Goal: Task Accomplishment & Management: Complete application form

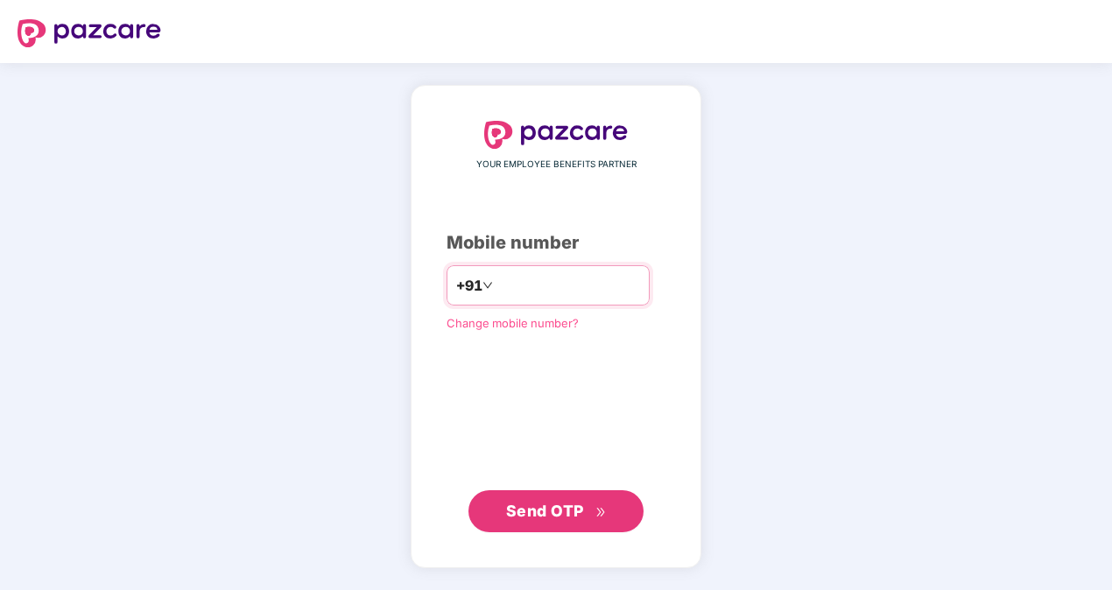
click at [550, 298] on input "number" at bounding box center [569, 285] width 144 height 28
type input "**********"
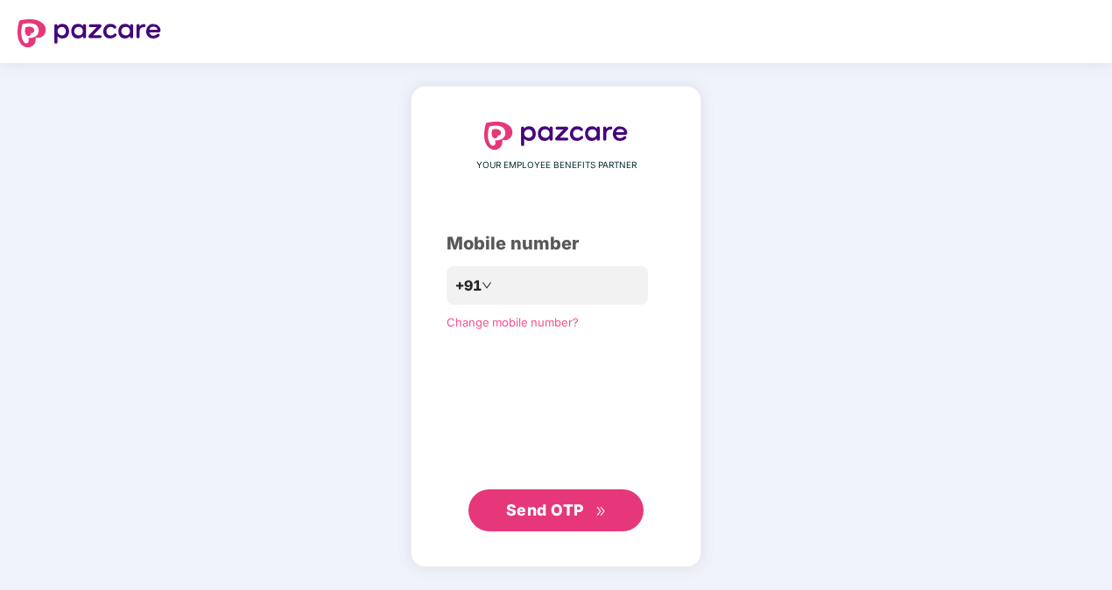
click at [569, 497] on button "Send OTP" at bounding box center [555, 510] width 175 height 42
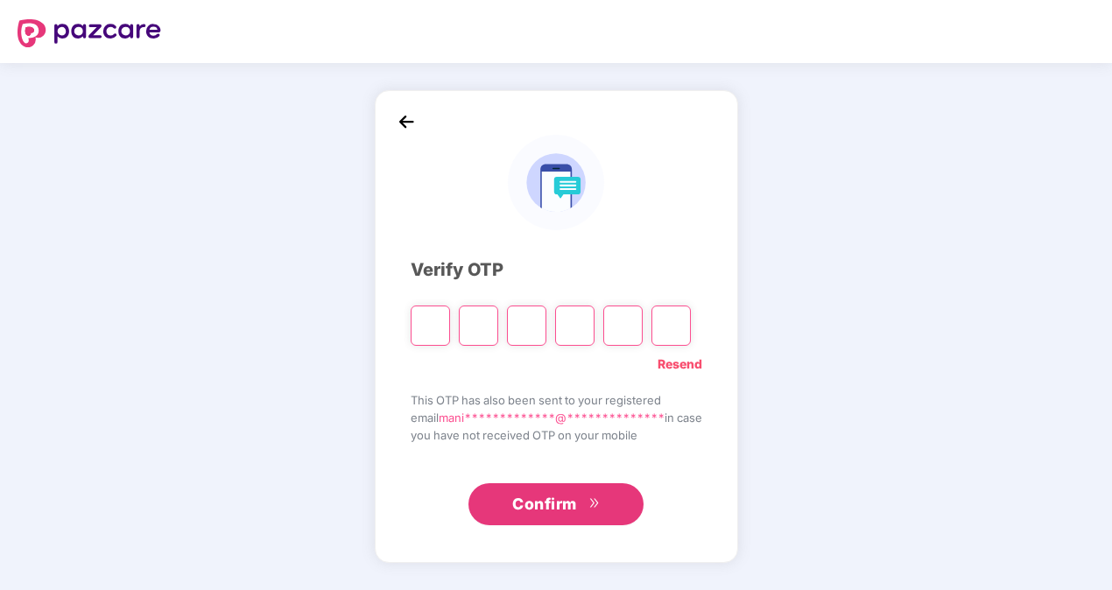
click at [694, 366] on link "Resend" at bounding box center [680, 364] width 45 height 19
click at [424, 340] on input "Please enter verification code. Digit 1" at bounding box center [430, 326] width 39 height 40
paste input "*"
type input "*"
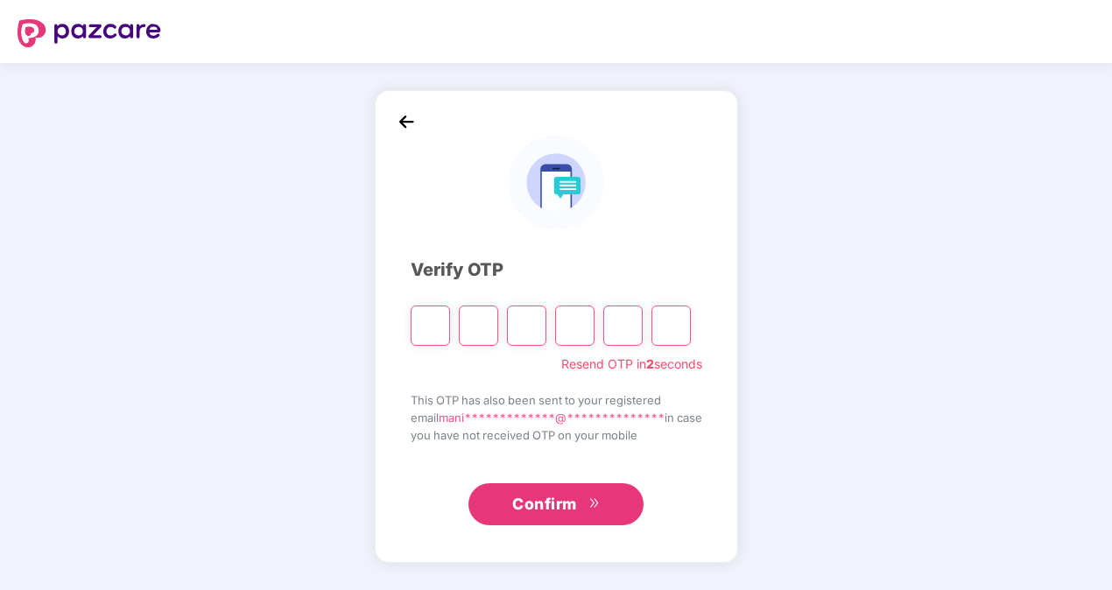
type input "*"
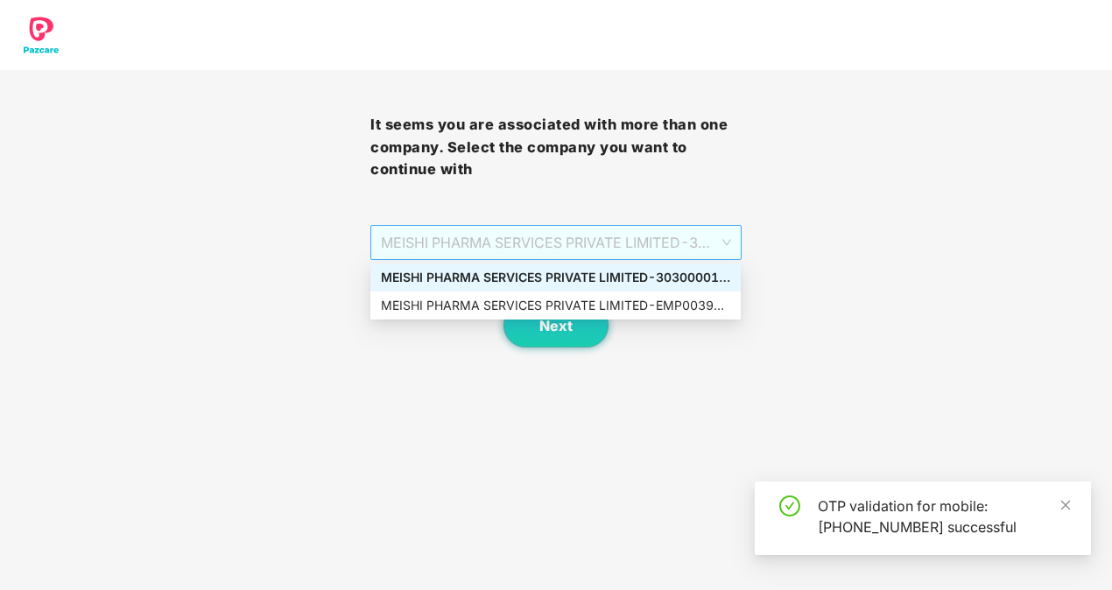
click at [667, 236] on span "MEISHI PHARMA SERVICES PRIVATE LIMITED - 303000013 - ADMIN" at bounding box center [555, 242] width 349 height 33
click at [605, 299] on div "MEISHI PHARMA SERVICES PRIVATE LIMITED - EMP0039 - ADMIN" at bounding box center [555, 305] width 349 height 19
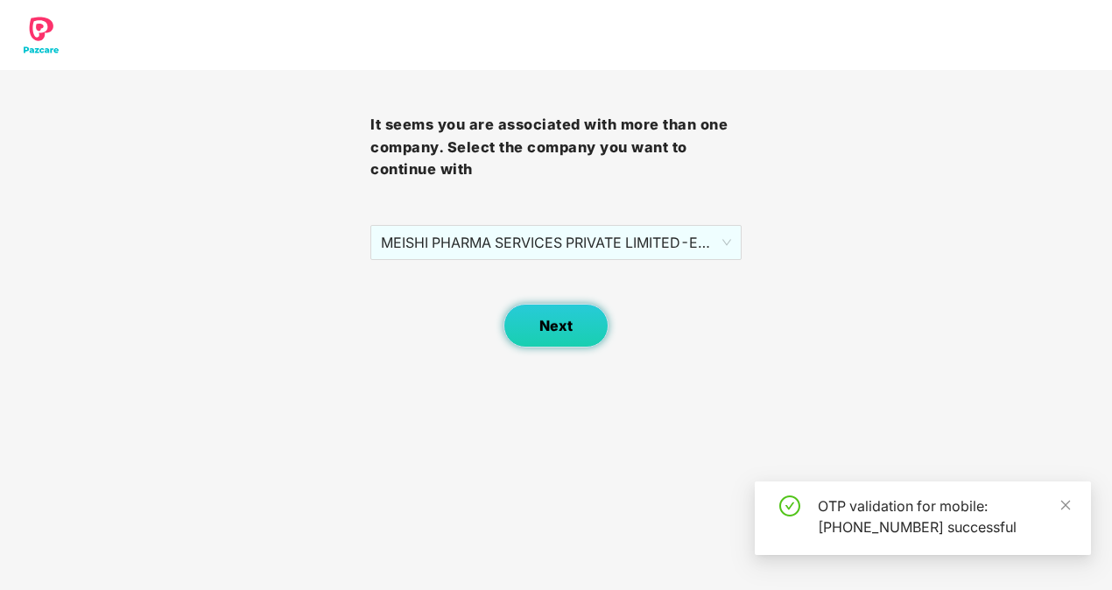
click at [578, 319] on button "Next" at bounding box center [556, 326] width 105 height 44
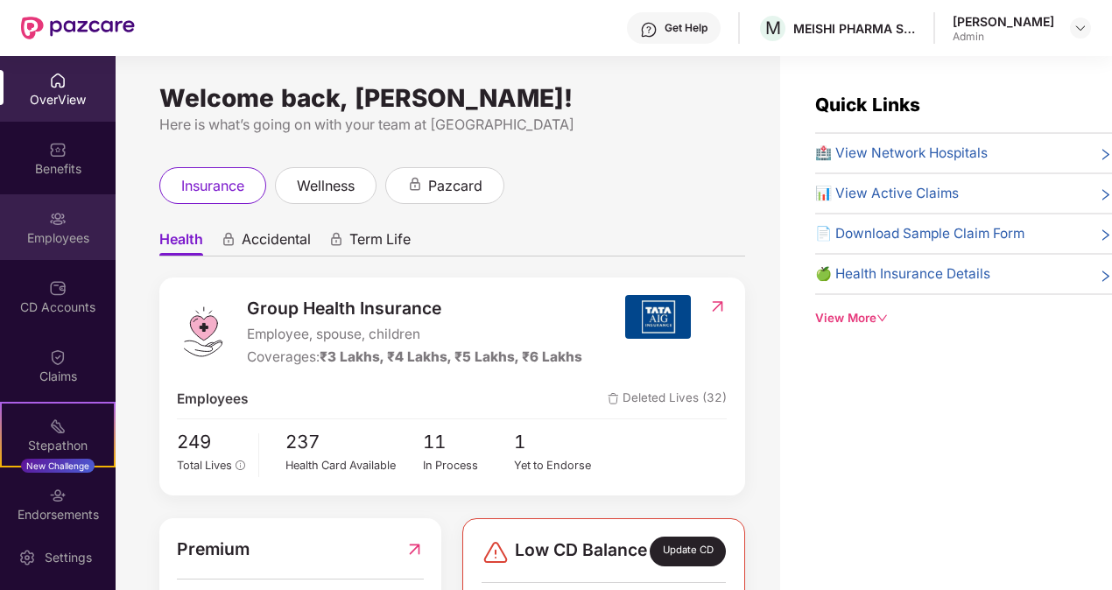
click at [73, 210] on div "Employees" at bounding box center [58, 227] width 116 height 66
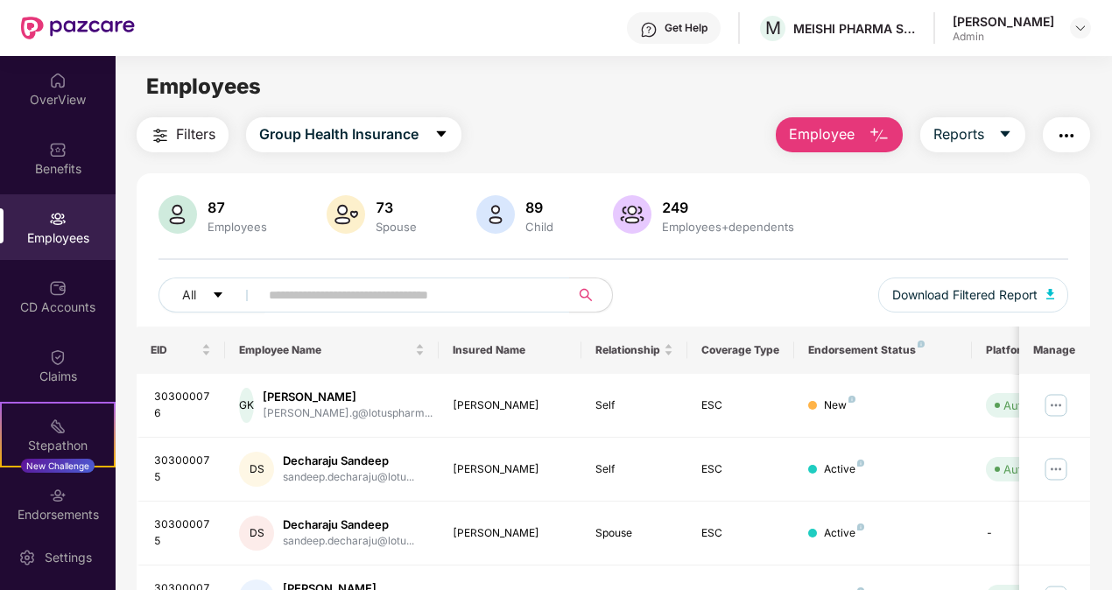
click at [849, 121] on button "Employee" at bounding box center [839, 134] width 127 height 35
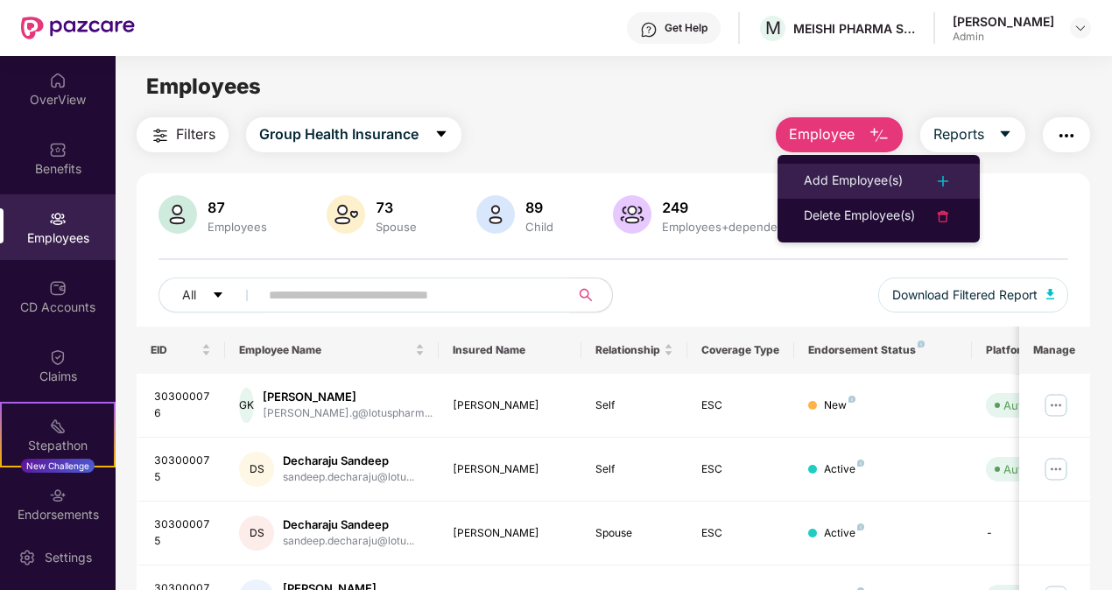
click at [827, 180] on div "Add Employee(s)" at bounding box center [853, 181] width 99 height 21
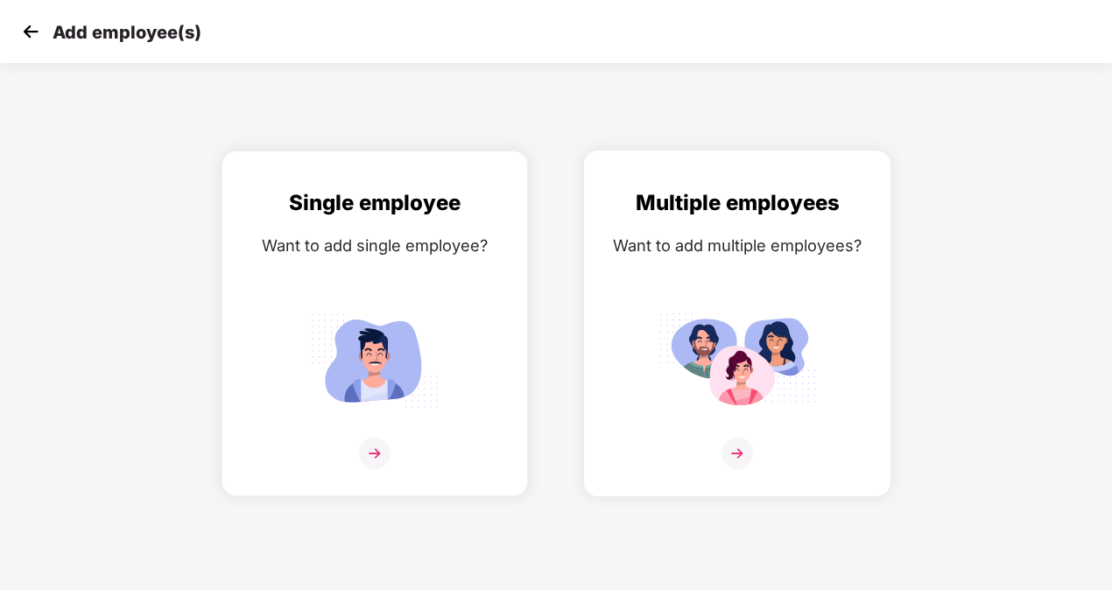
click at [734, 352] on img at bounding box center [738, 360] width 158 height 109
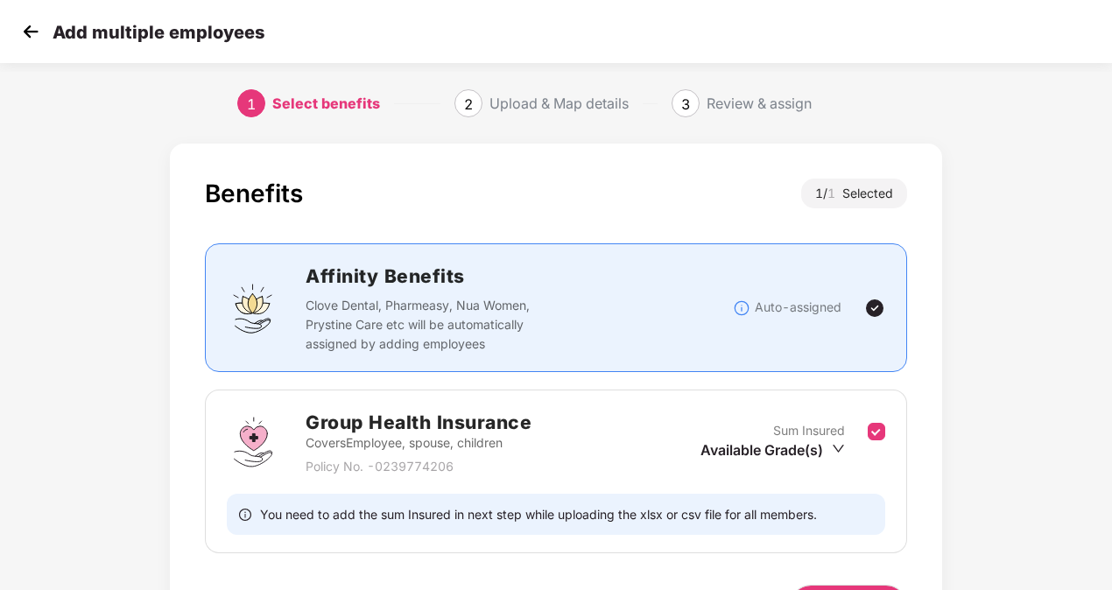
scroll to position [114, 0]
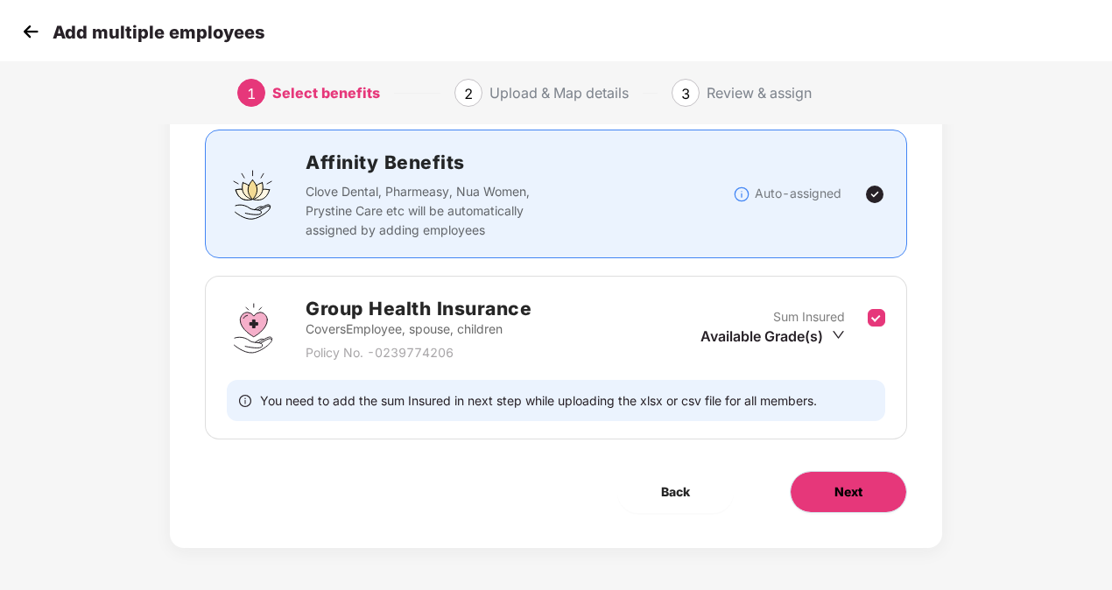
click at [836, 511] on button "Next" at bounding box center [848, 492] width 117 height 42
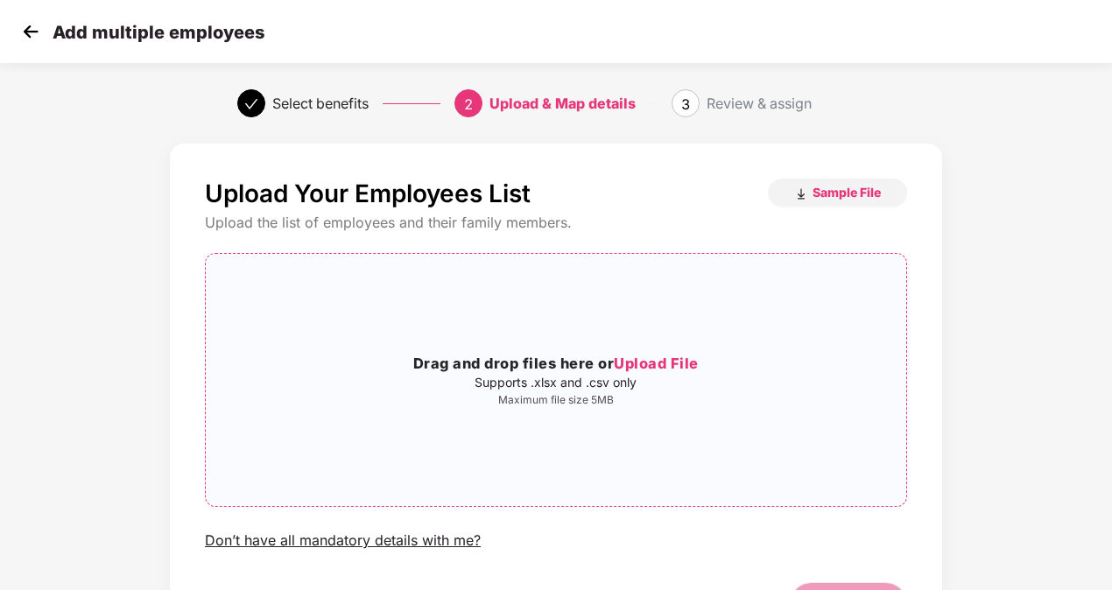
click at [664, 357] on span "Upload File" at bounding box center [656, 364] width 85 height 18
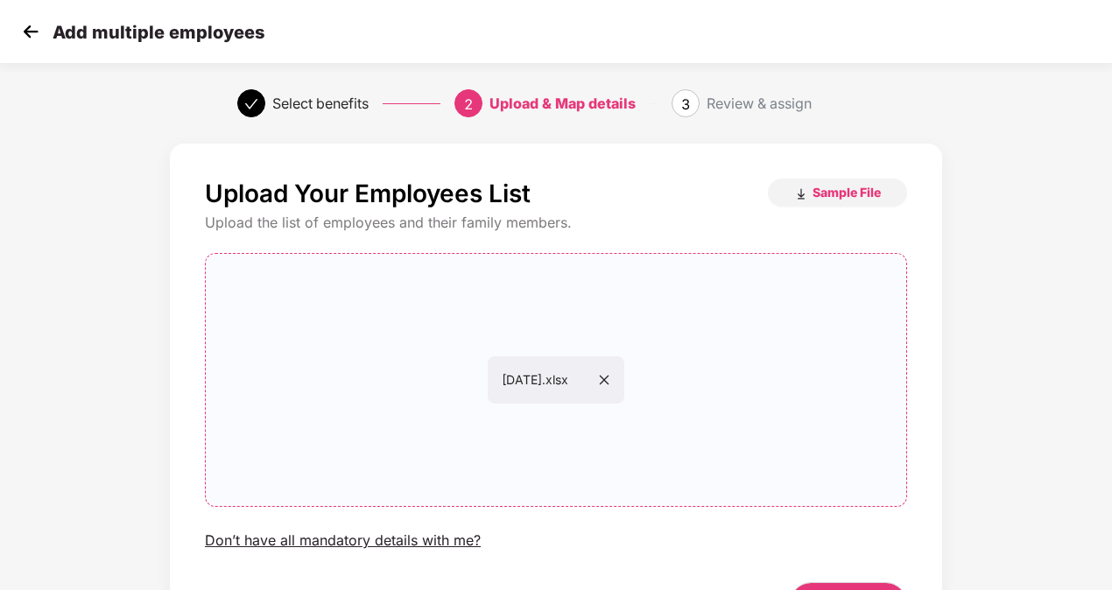
scroll to position [113, 0]
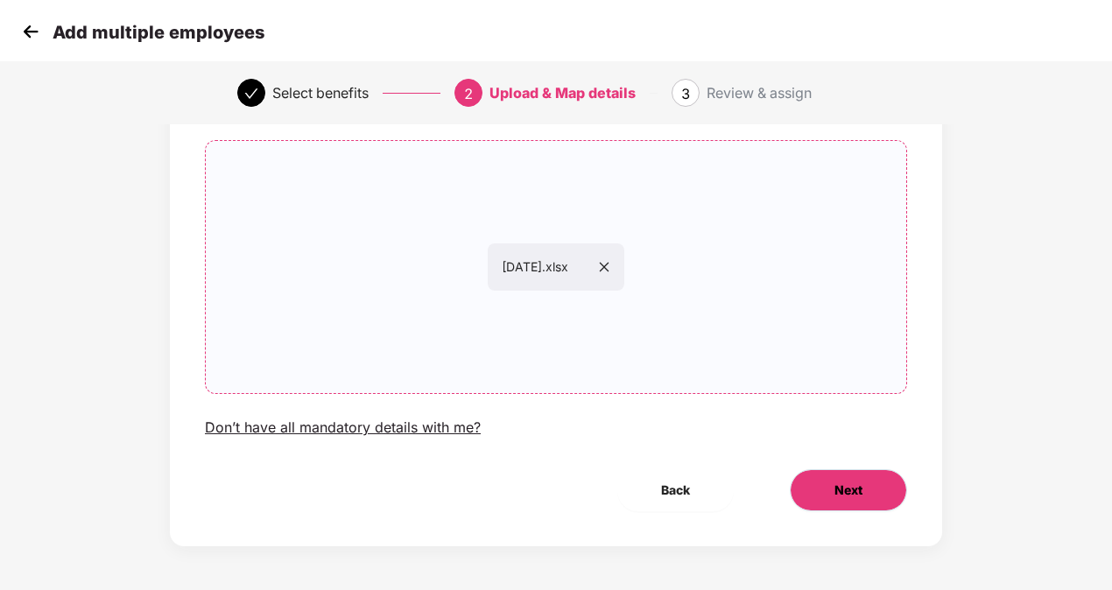
click at [855, 489] on span "Next" at bounding box center [849, 490] width 28 height 19
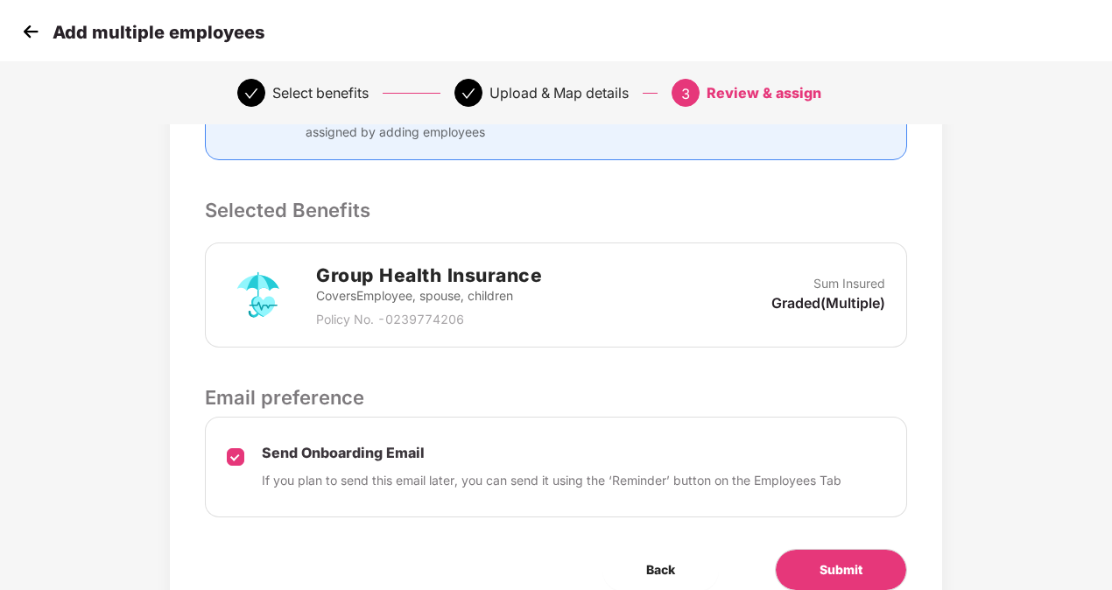
scroll to position [370, 0]
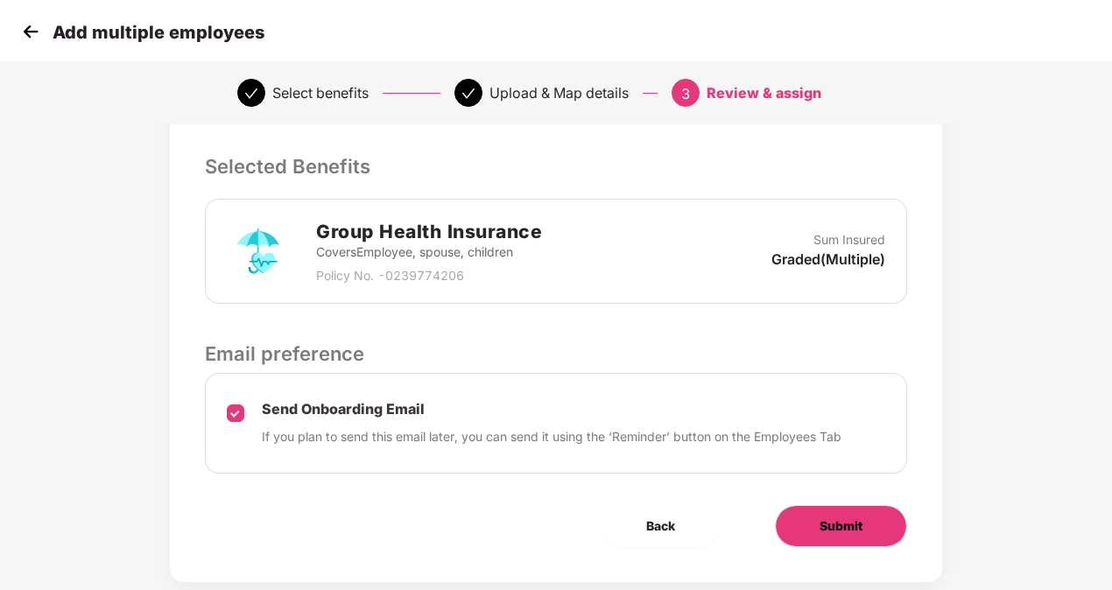
click at [878, 517] on button "Submit" at bounding box center [841, 526] width 132 height 42
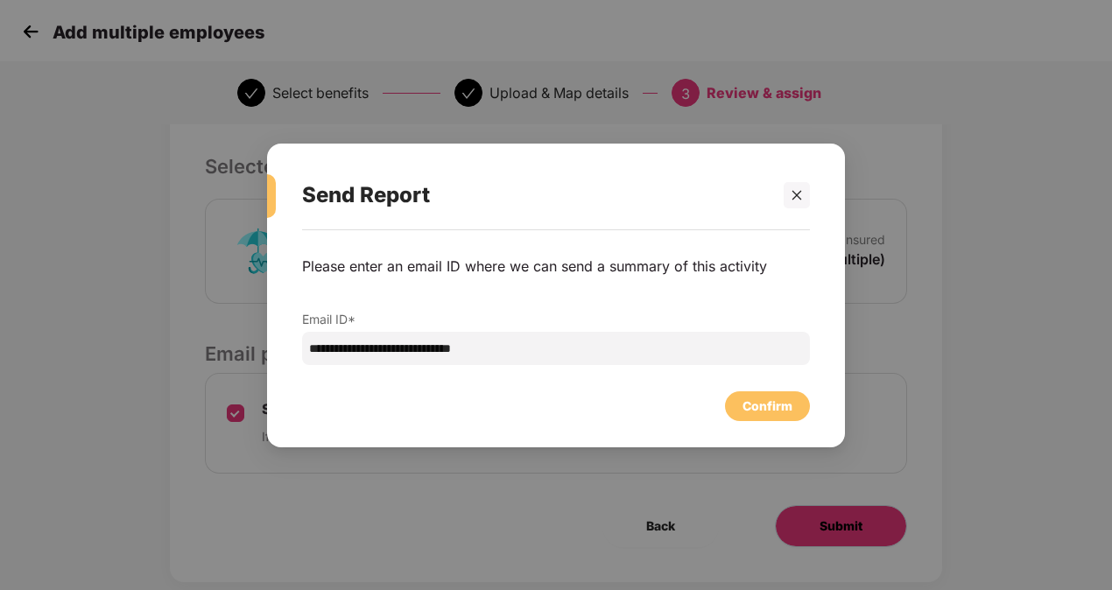
scroll to position [0, 0]
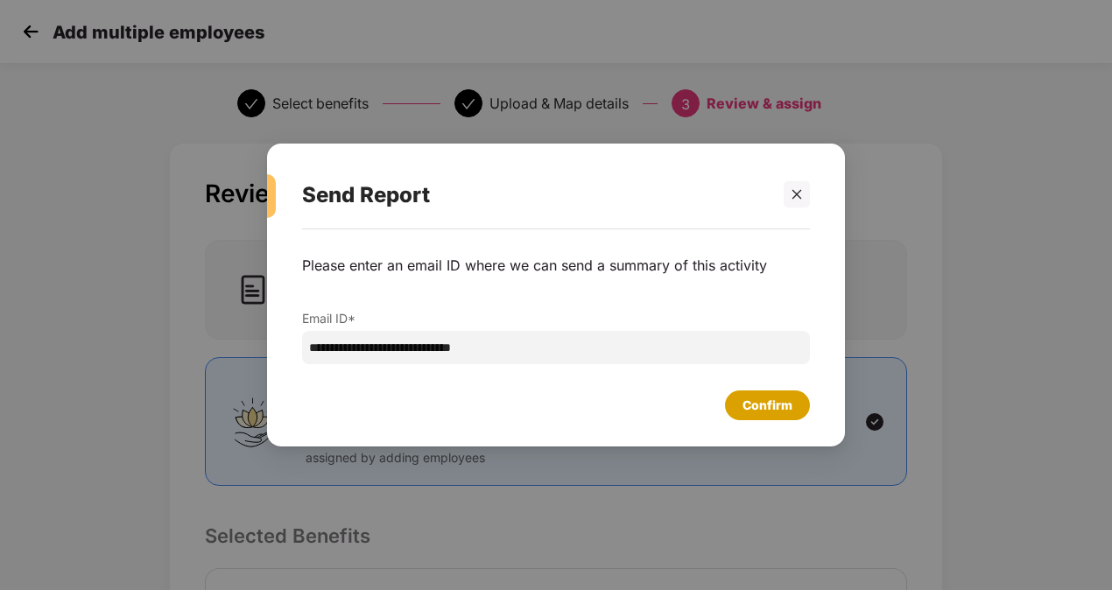
click at [744, 399] on div "Confirm" at bounding box center [768, 405] width 50 height 19
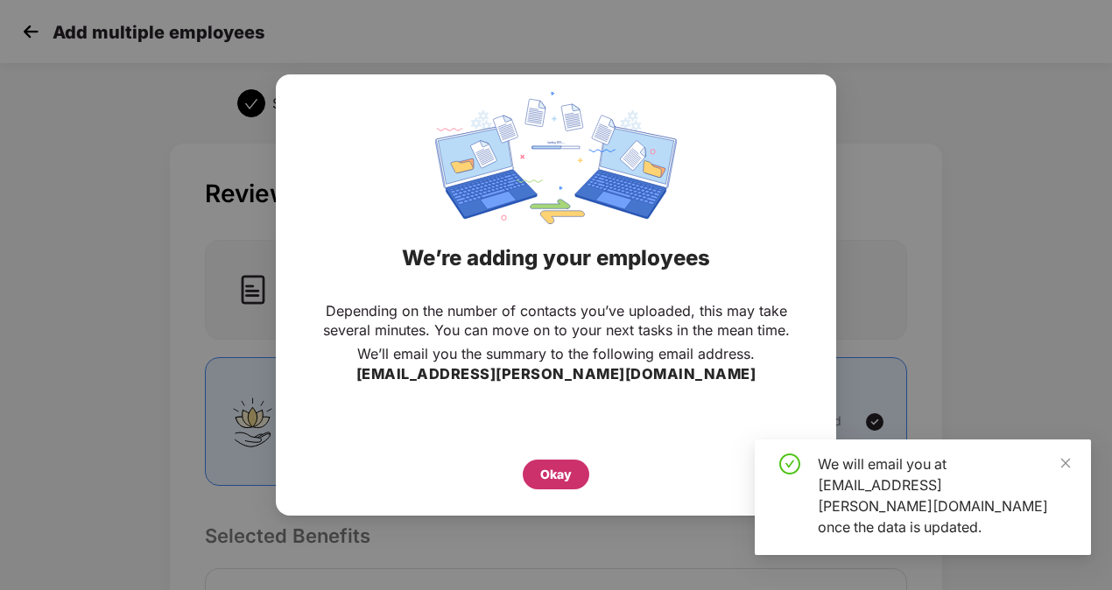
click at [573, 473] on div "Okay" at bounding box center [556, 475] width 67 height 30
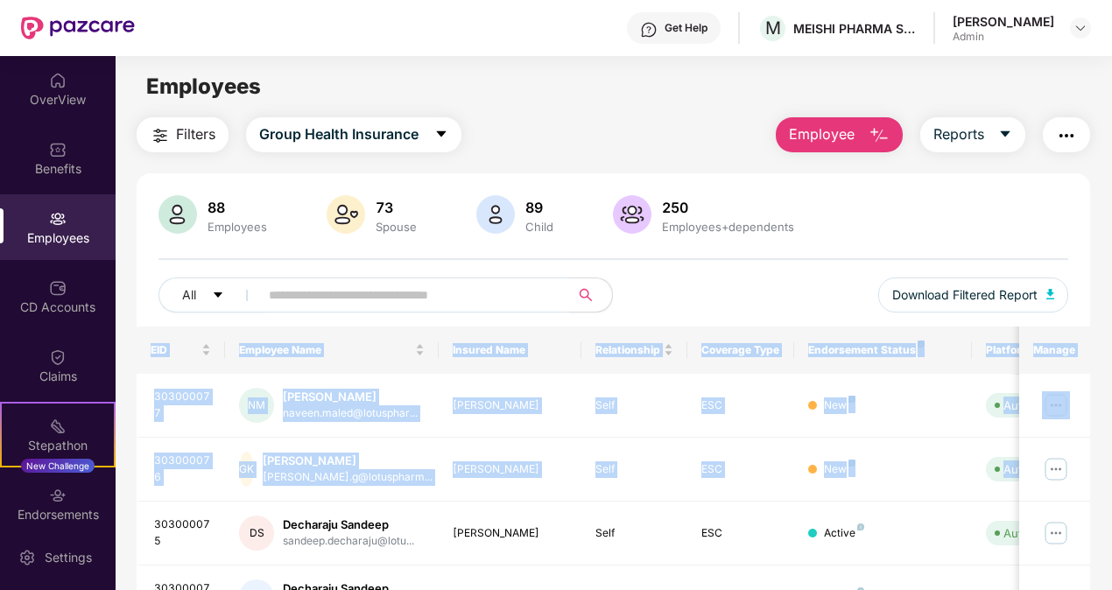
drag, startPoint x: 1109, startPoint y: 264, endPoint x: 1112, endPoint y: 440, distance: 175.2
click at [1112, 440] on html "Get Help M MEISHI PHARMA SERVICES PRIVATE LIMITED Mani Kumar Bathula Admin Over…" at bounding box center [556, 295] width 1112 height 590
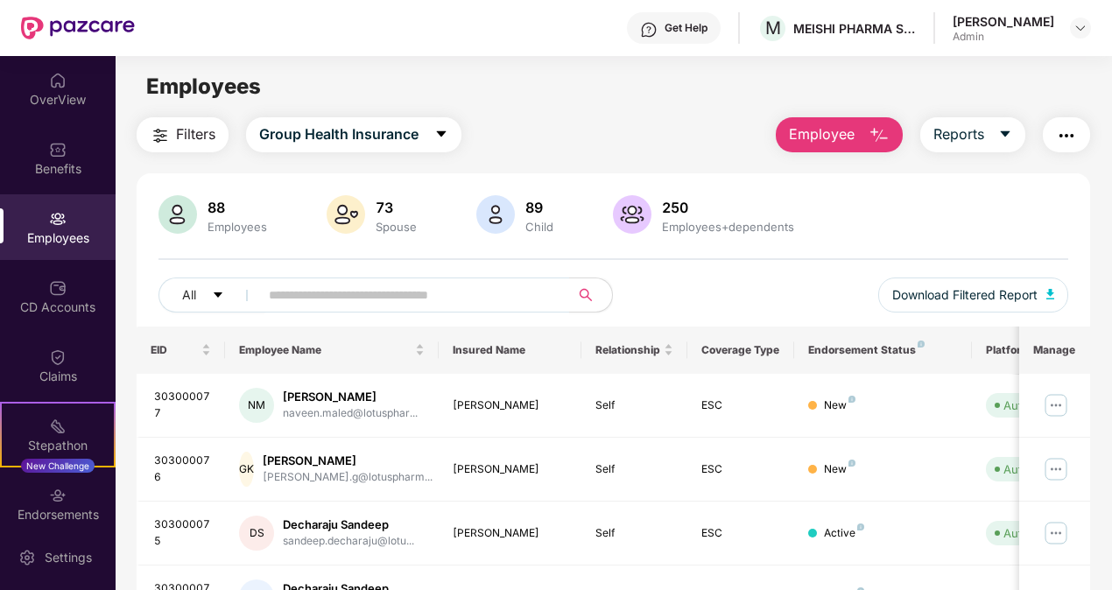
drag, startPoint x: 1112, startPoint y: 440, endPoint x: 1046, endPoint y: 242, distance: 208.8
click at [1046, 242] on div "88 Employees 73 Spouse 89 Child 250 Employees+dependents All Download Filtered …" at bounding box center [614, 260] width 954 height 131
click at [1076, 32] on img at bounding box center [1081, 28] width 14 height 14
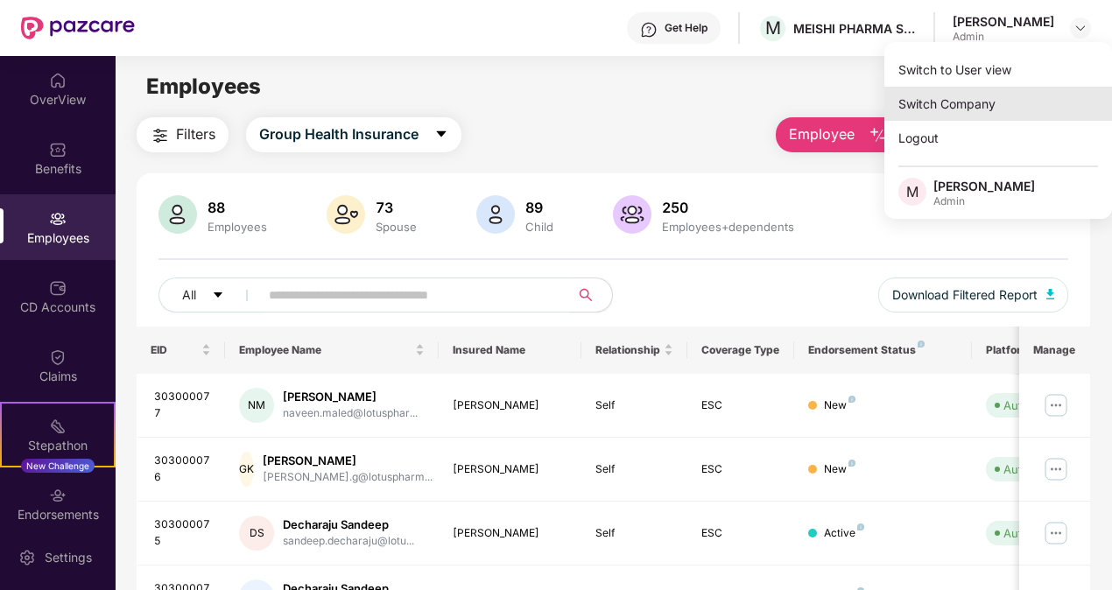
click at [968, 109] on div "Switch Company" at bounding box center [998, 104] width 228 height 34
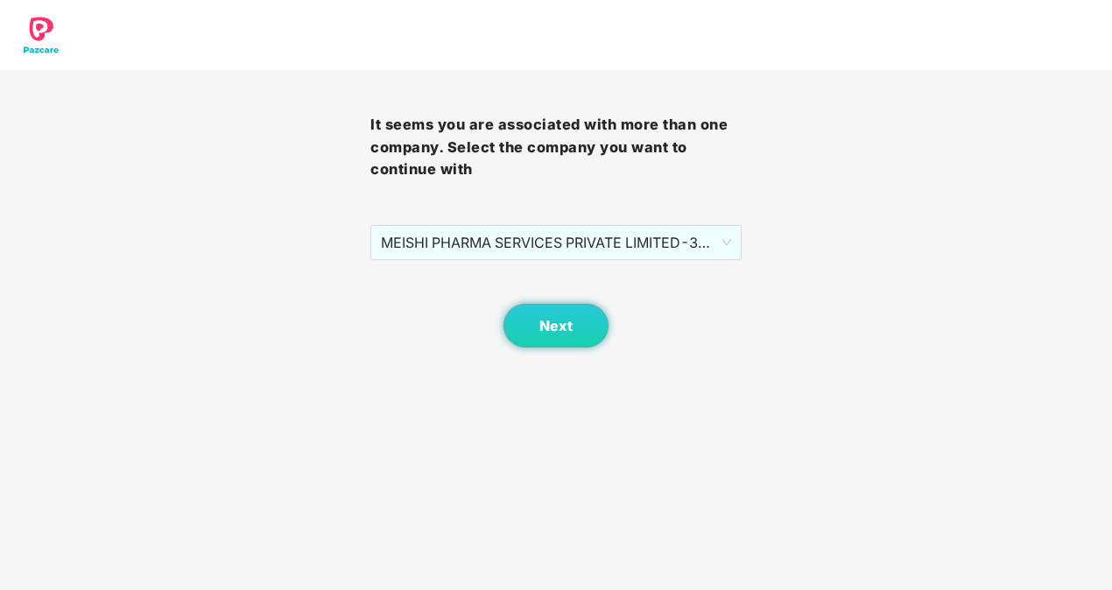
click at [701, 224] on div "It seems you are associated with more than one company. Select the company you …" at bounding box center [555, 209] width 370 height 278
click at [690, 242] on span "MEISHI PHARMA SERVICES PRIVATE LIMITED - 303000013 - ADMIN" at bounding box center [555, 242] width 349 height 33
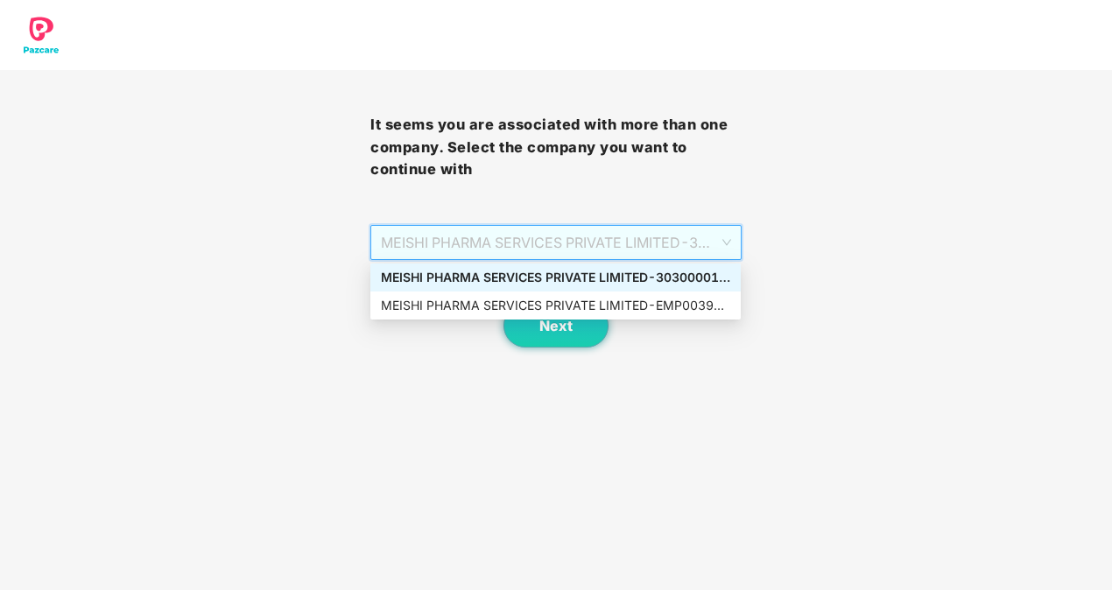
click at [666, 277] on div "MEISHI PHARMA SERVICES PRIVATE LIMITED - 303000013 - ADMIN" at bounding box center [555, 277] width 349 height 19
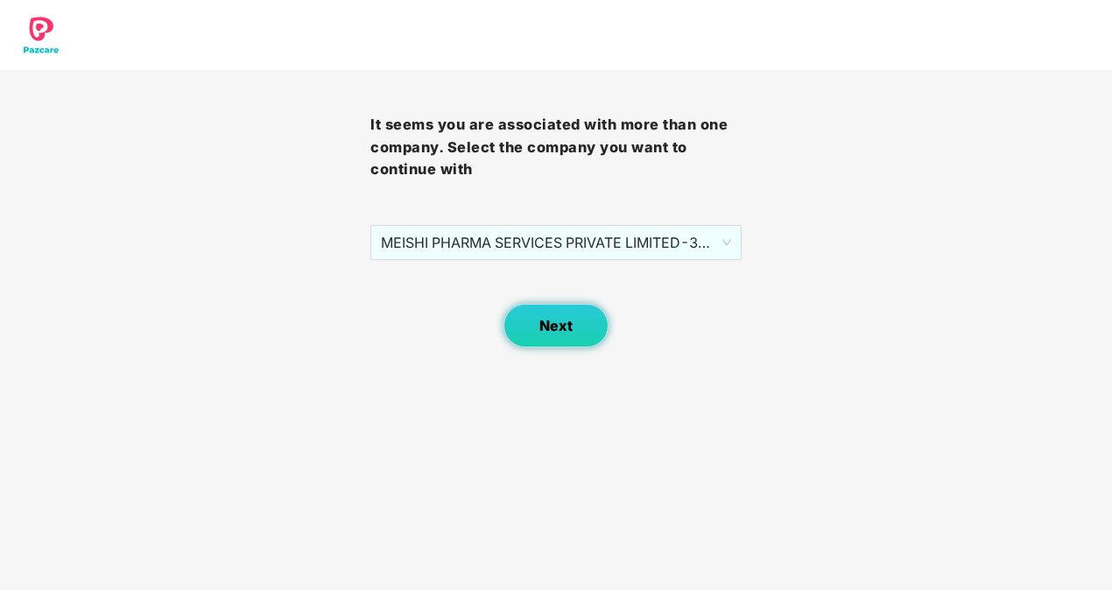
click at [584, 323] on button "Next" at bounding box center [556, 326] width 105 height 44
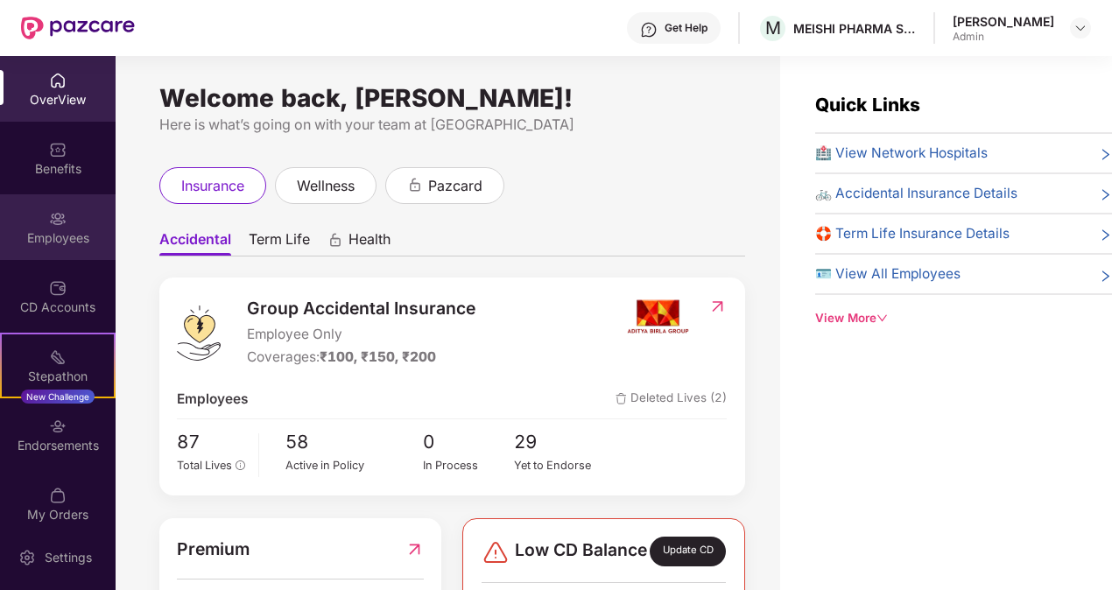
click at [70, 245] on div "Employees" at bounding box center [58, 238] width 116 height 18
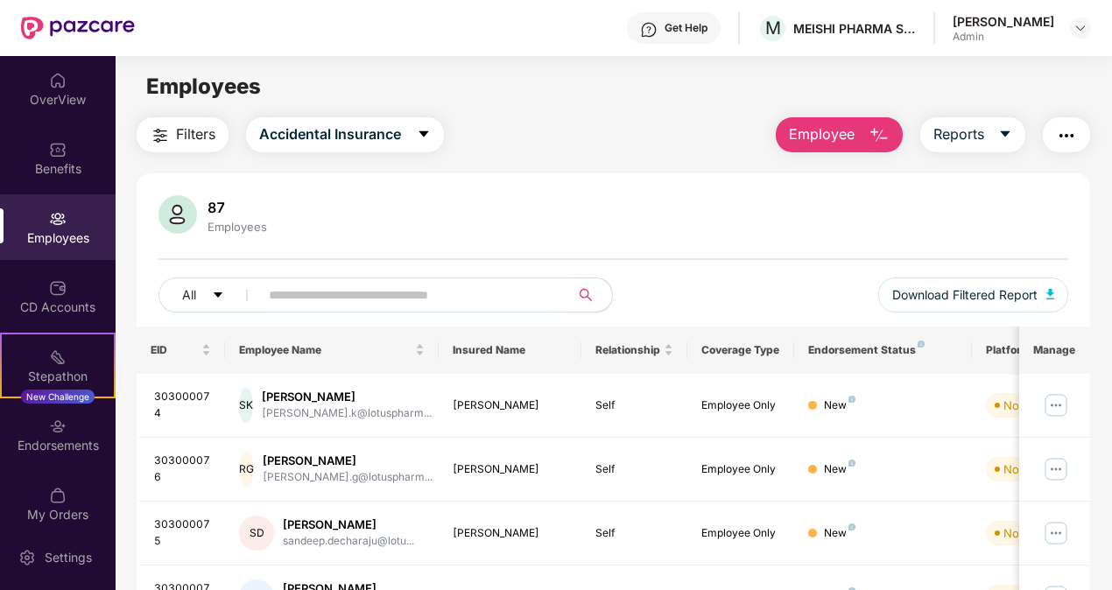
click at [90, 224] on div "Employees" at bounding box center [58, 227] width 116 height 66
click at [842, 138] on span "Employee" at bounding box center [822, 134] width 66 height 22
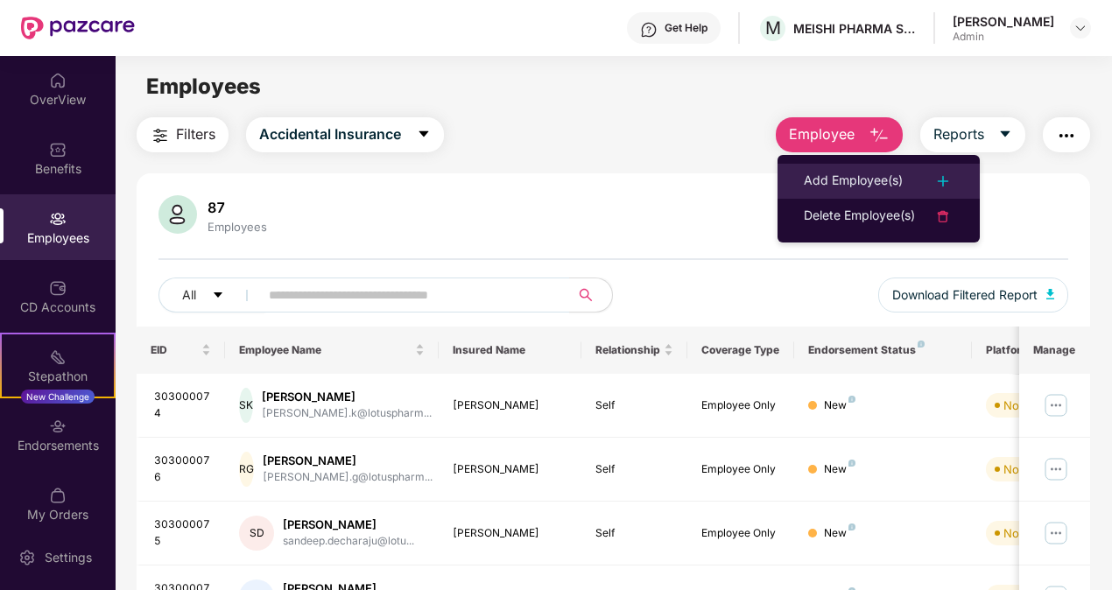
click at [811, 177] on div "Add Employee(s)" at bounding box center [853, 181] width 99 height 21
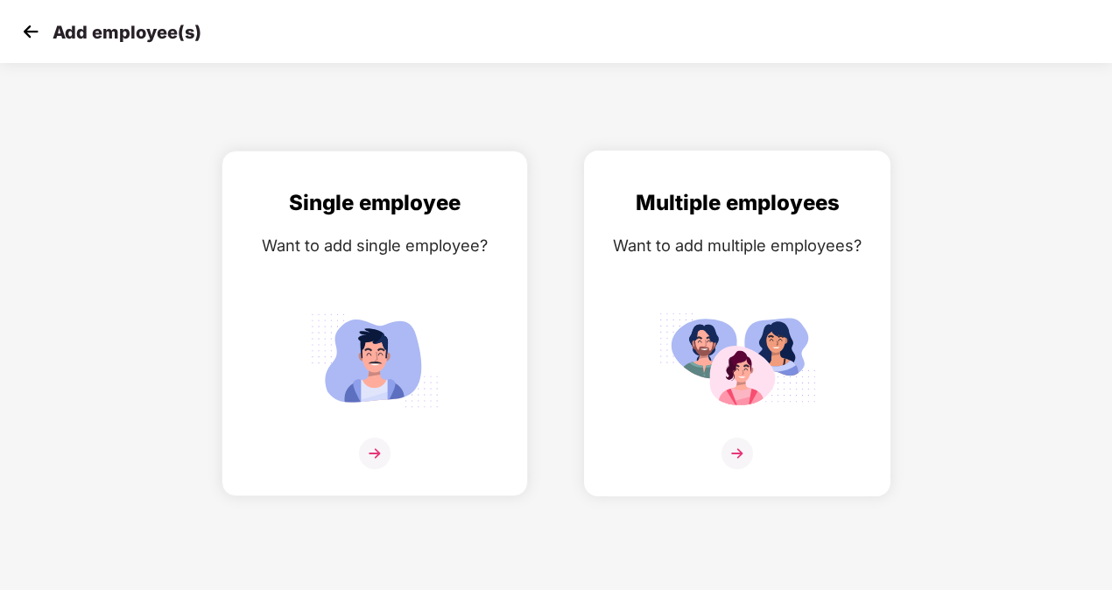
click at [743, 304] on div "Multiple employees Want to add multiple employees?" at bounding box center [737, 339] width 270 height 305
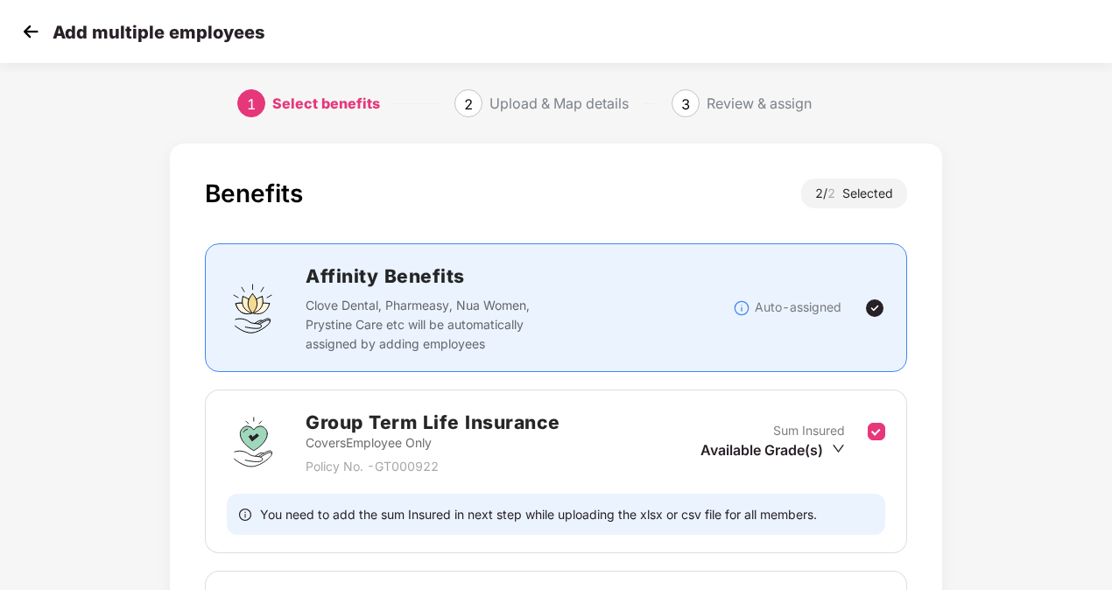
scroll to position [295, 0]
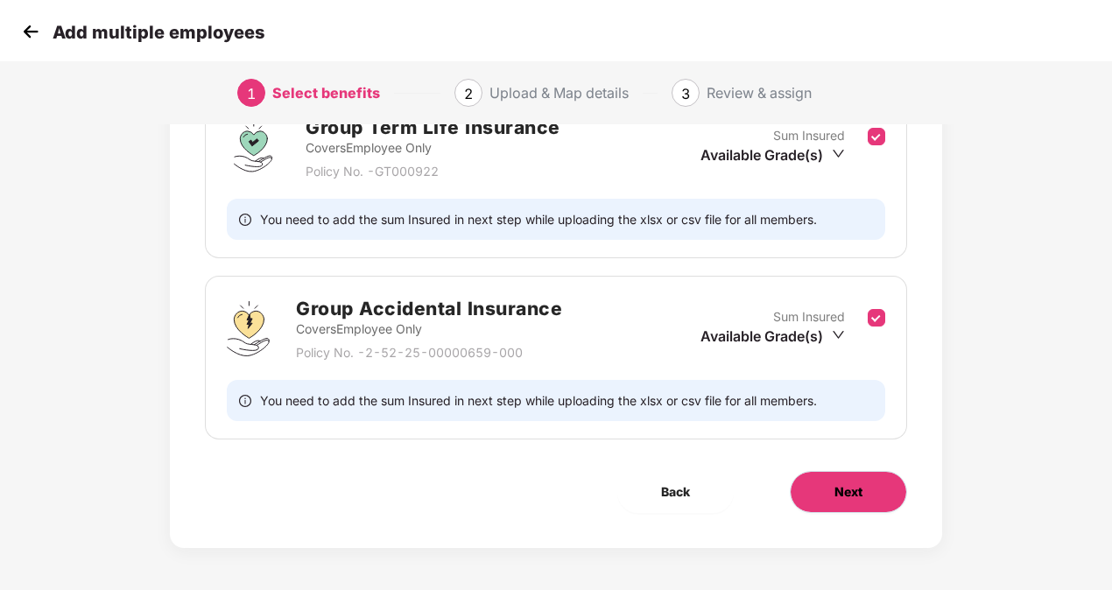
click at [879, 501] on button "Next" at bounding box center [848, 492] width 117 height 42
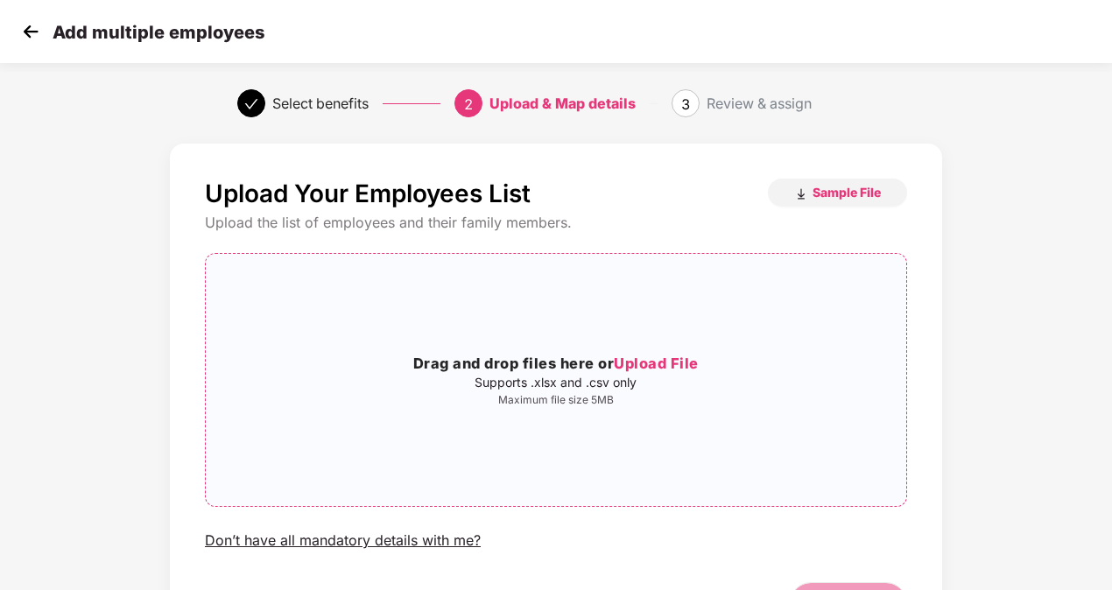
click at [665, 370] on span "Upload File" at bounding box center [656, 364] width 85 height 18
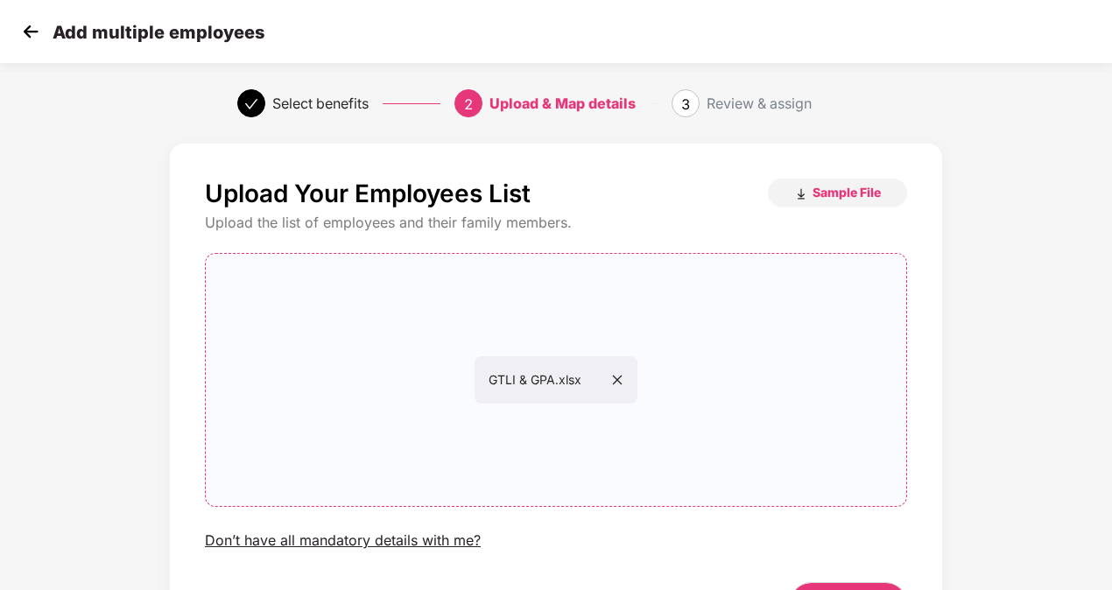
scroll to position [113, 0]
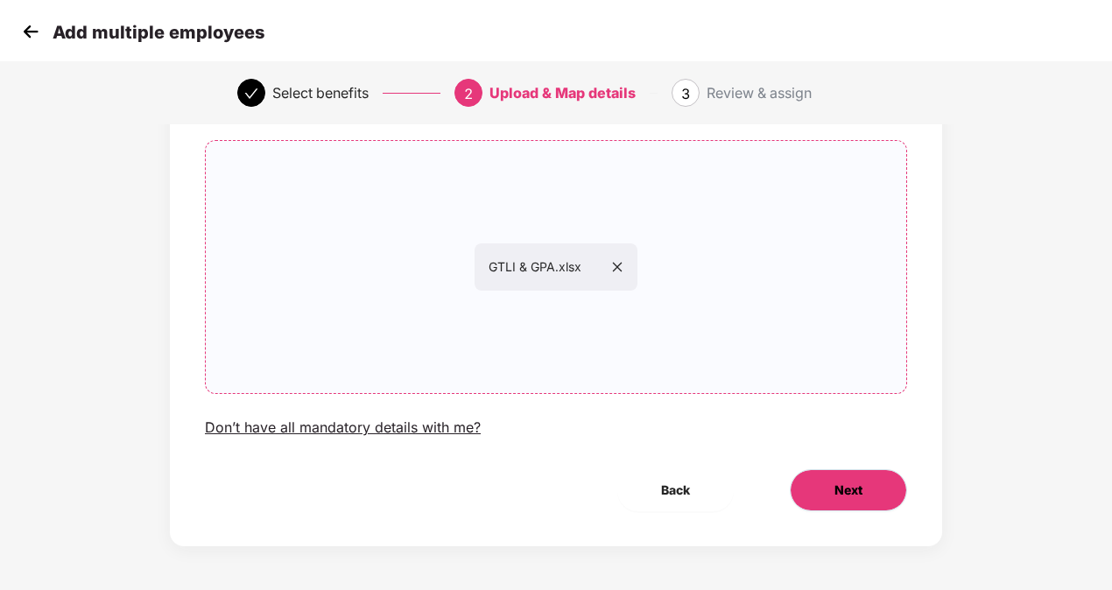
click at [849, 499] on button "Next" at bounding box center [848, 490] width 117 height 42
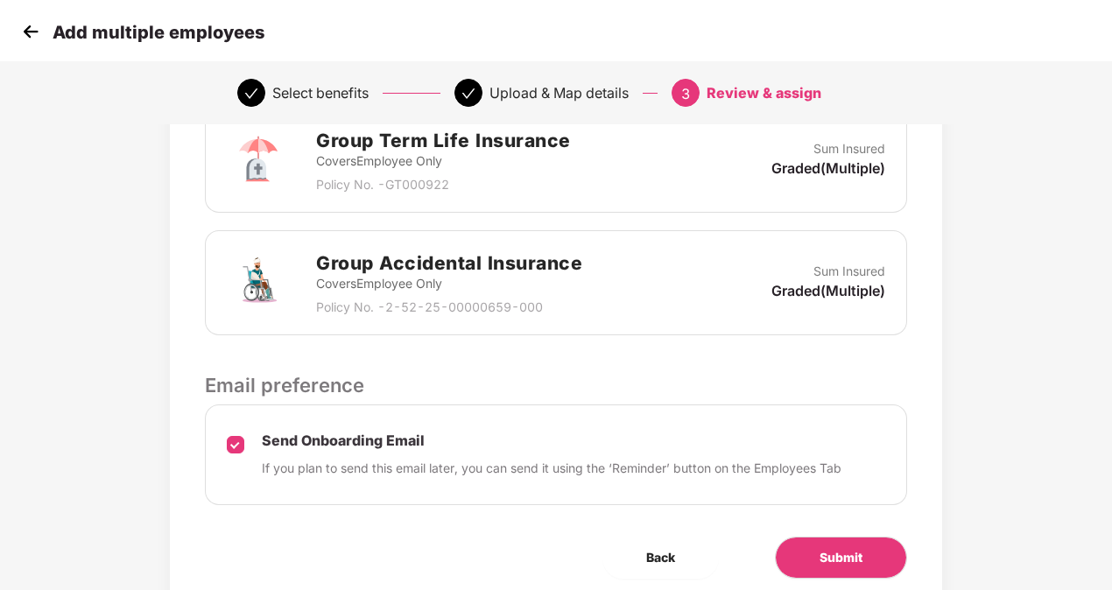
scroll to position [525, 0]
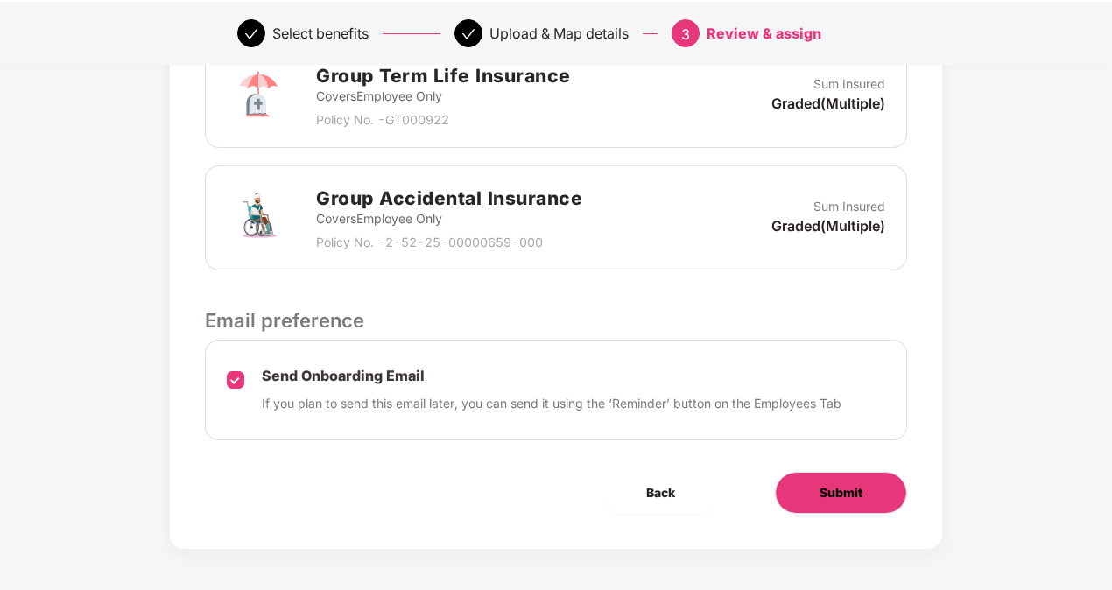
click at [823, 475] on button "Submit" at bounding box center [841, 493] width 132 height 42
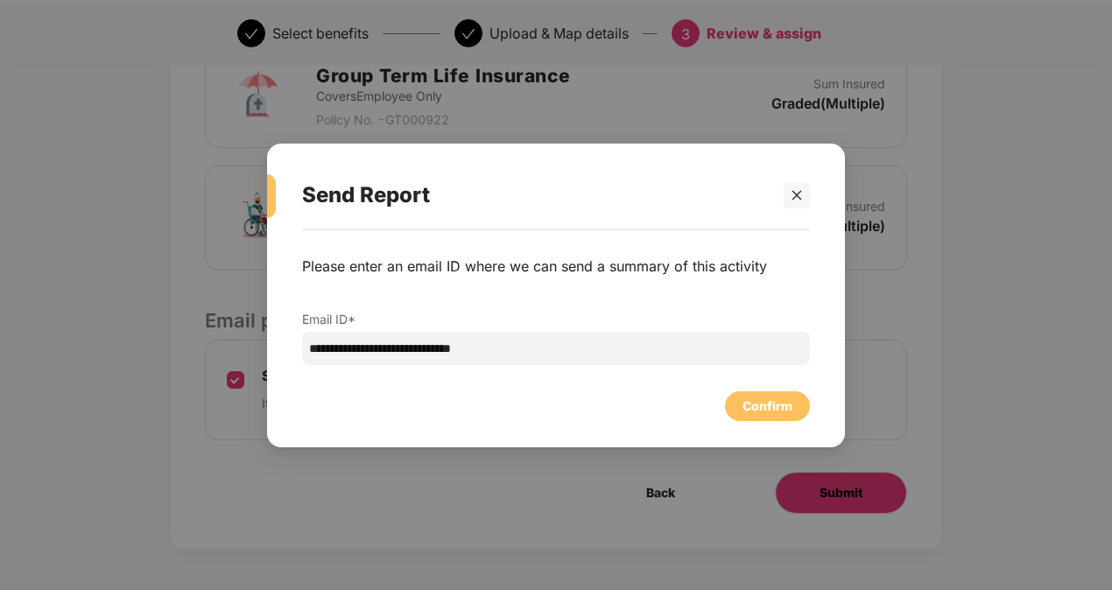
scroll to position [0, 0]
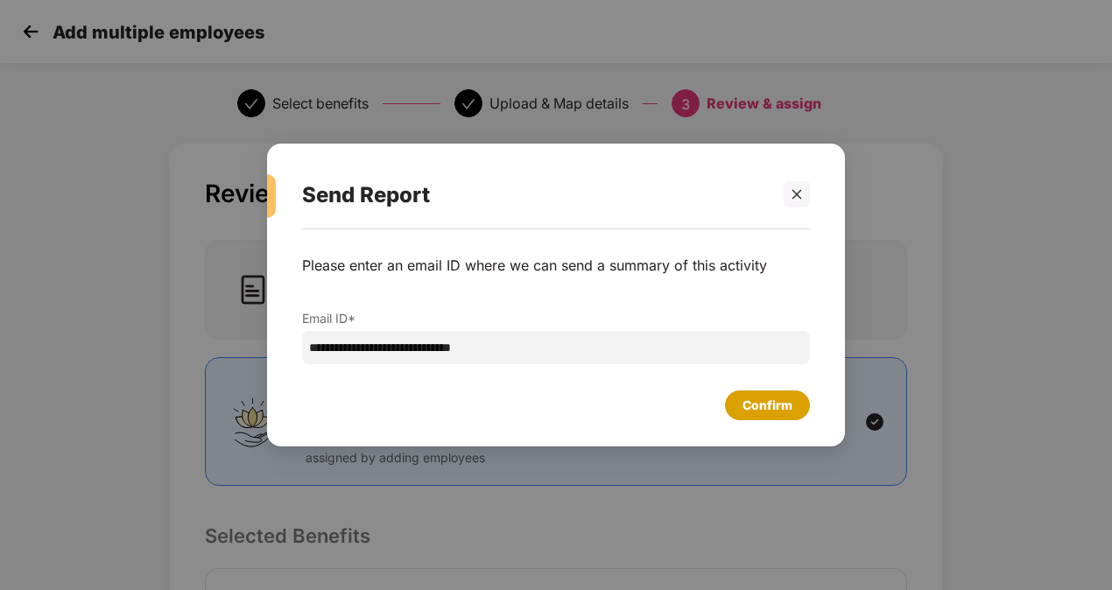
click at [783, 412] on div "Confirm" at bounding box center [768, 405] width 50 height 19
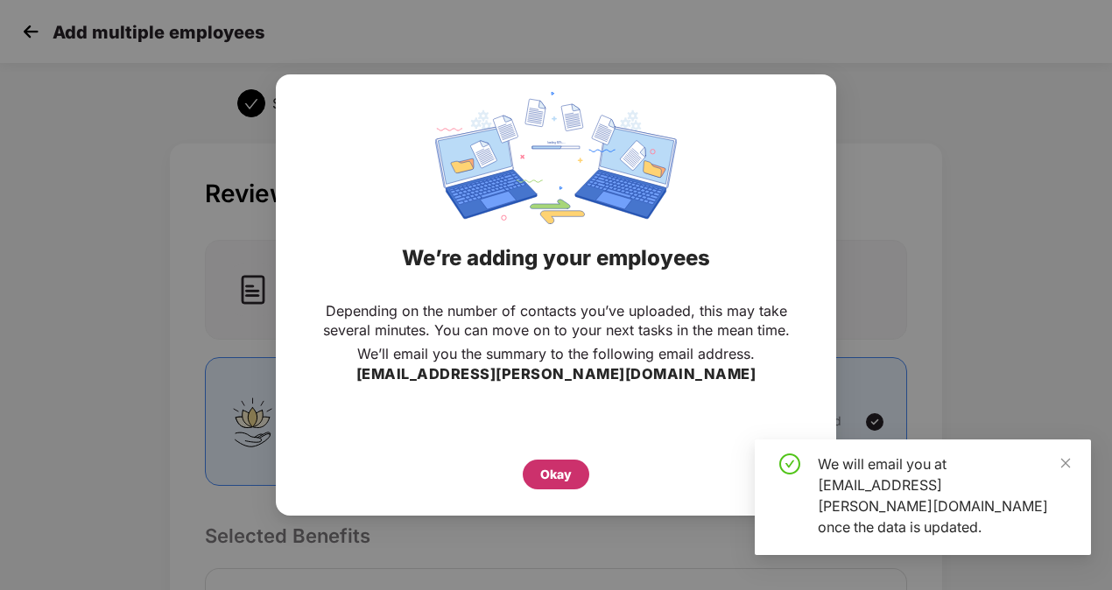
click at [562, 466] on div "Okay" at bounding box center [556, 474] width 32 height 19
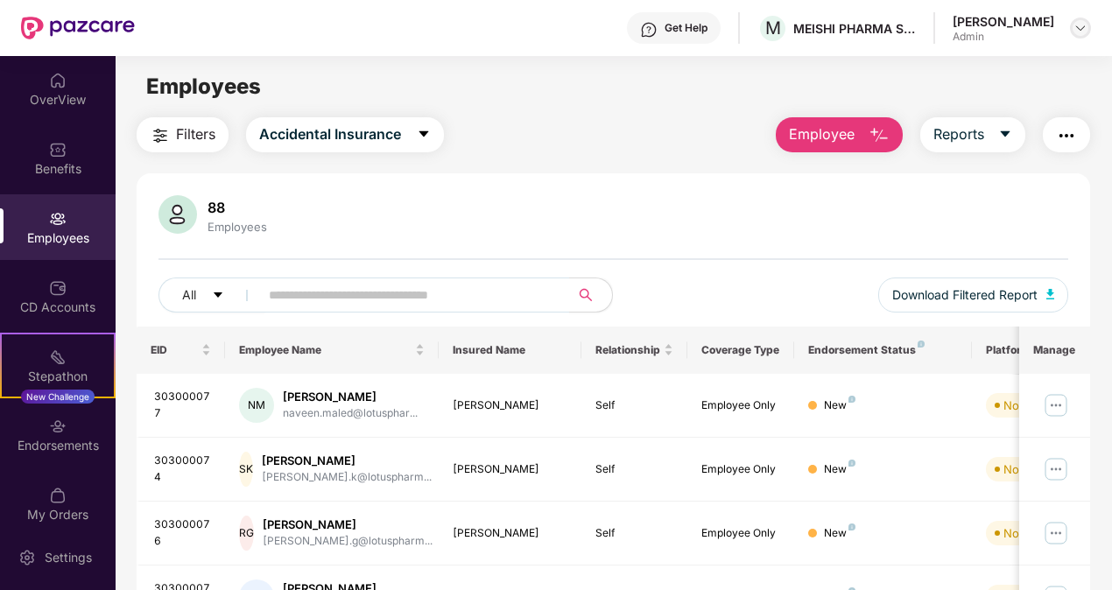
click at [1075, 32] on img at bounding box center [1081, 28] width 14 height 14
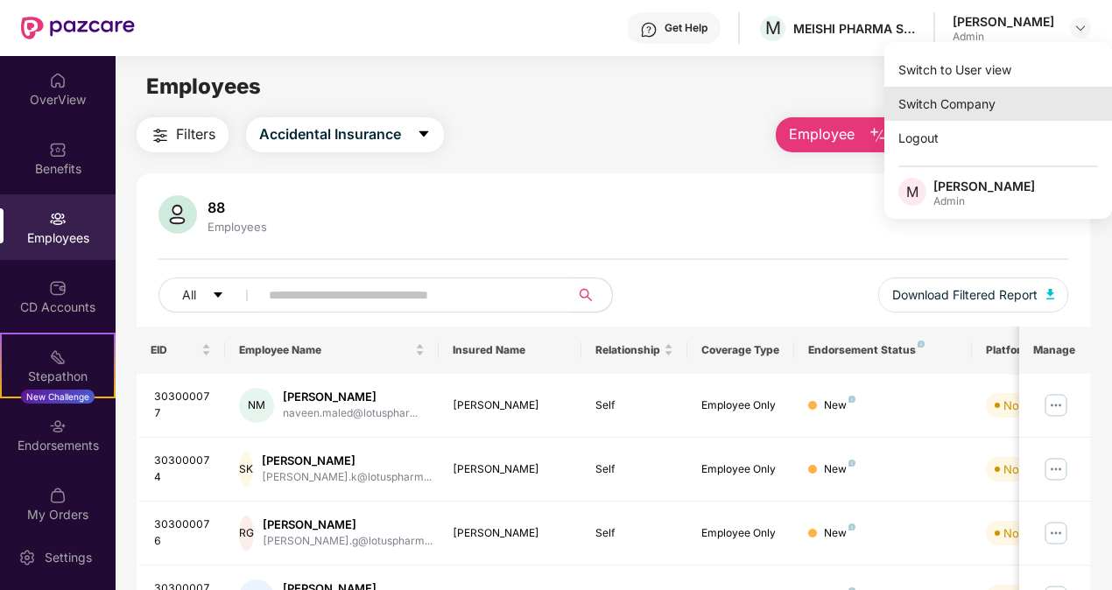
click at [999, 96] on div "Switch Company" at bounding box center [998, 104] width 228 height 34
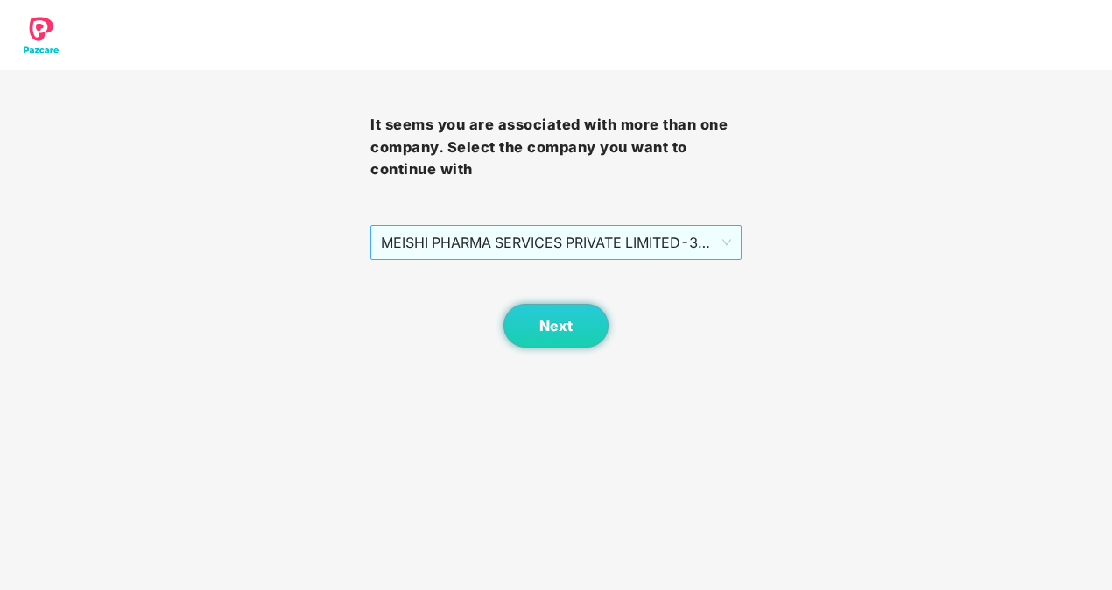
click at [712, 228] on span "MEISHI PHARMA SERVICES PRIVATE LIMITED - 303000013 - ADMIN" at bounding box center [555, 242] width 349 height 33
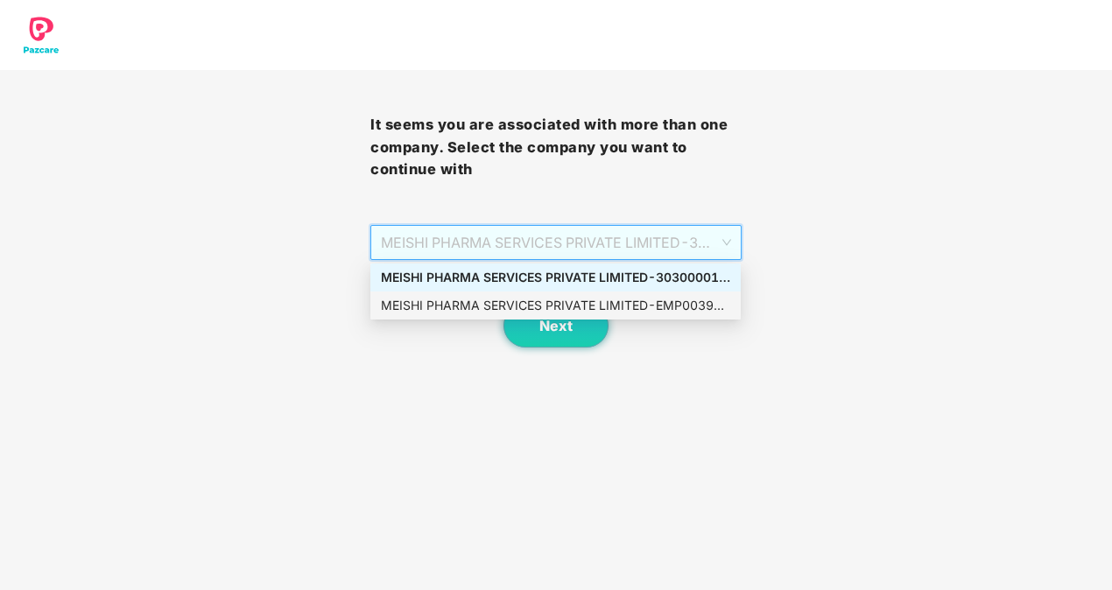
click at [664, 298] on div "MEISHI PHARMA SERVICES PRIVATE LIMITED - EMP0039 - ADMIN" at bounding box center [555, 305] width 349 height 19
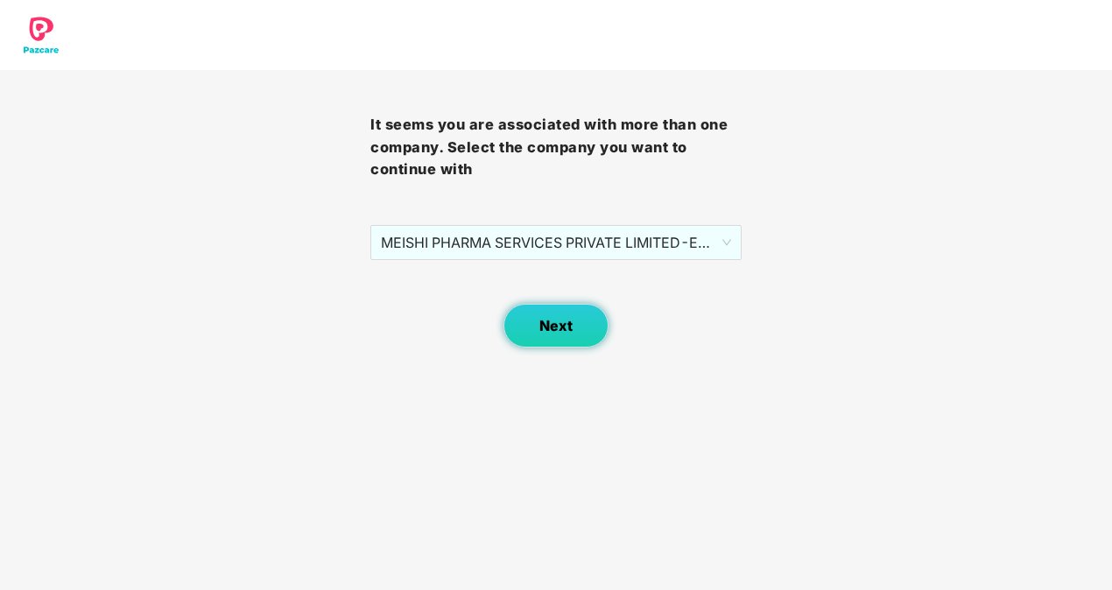
click at [580, 312] on button "Next" at bounding box center [556, 326] width 105 height 44
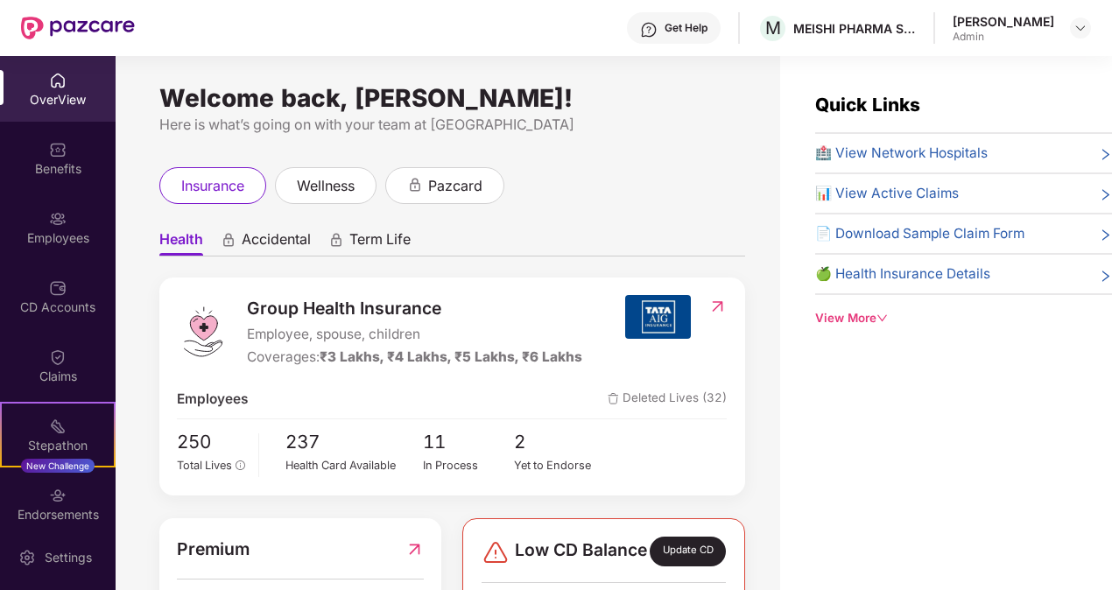
click at [60, 197] on div "Employees" at bounding box center [58, 227] width 116 height 66
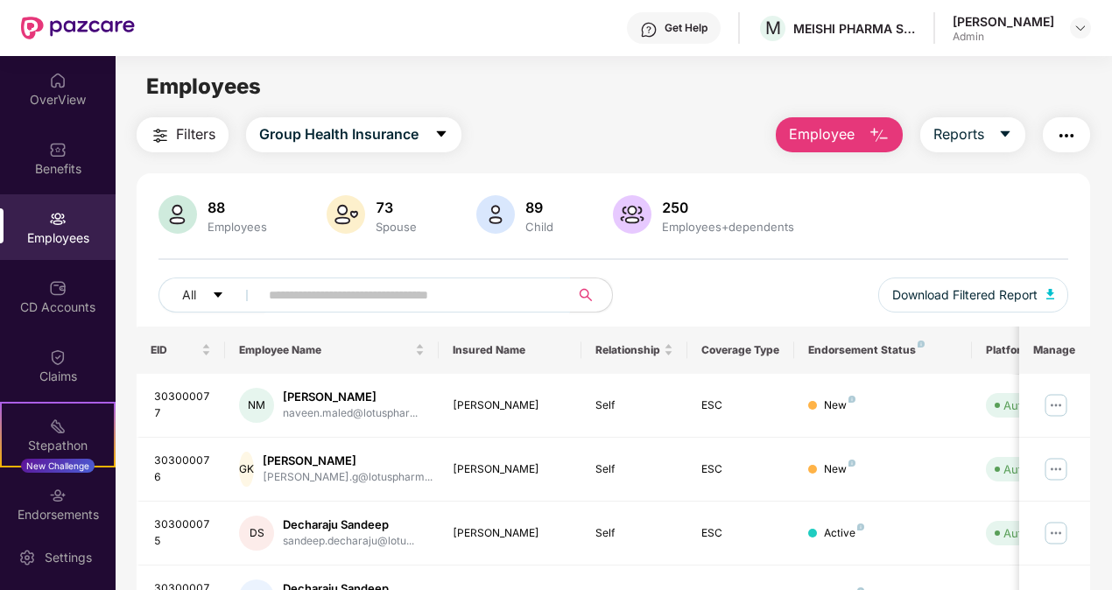
click at [298, 299] on input "text" at bounding box center [408, 295] width 278 height 26
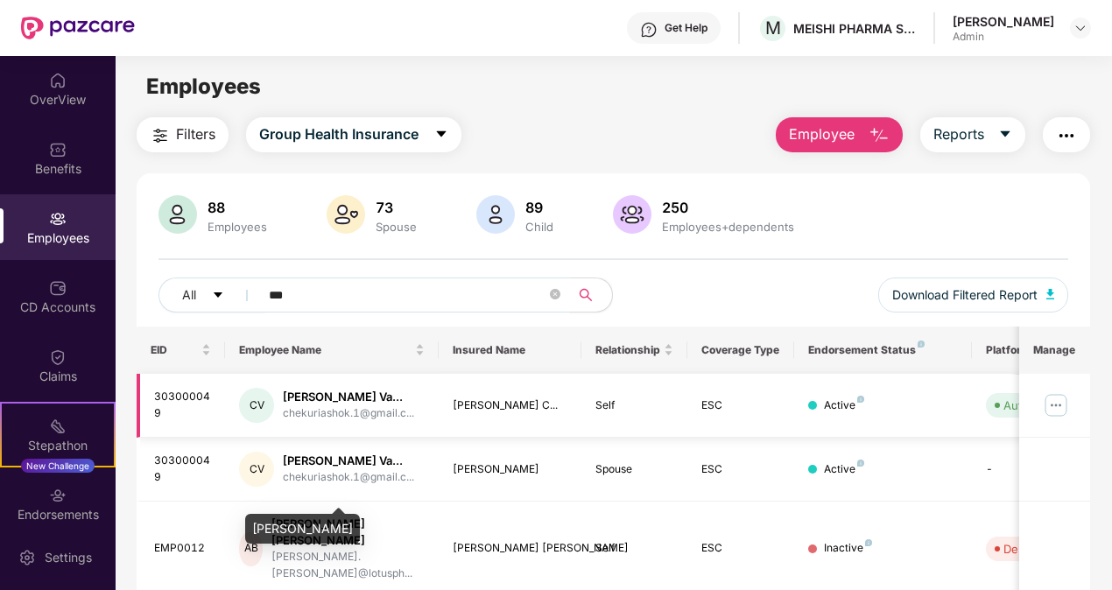
type input "***"
click at [365, 438] on td "[PERSON_NAME] [PERSON_NAME] Va... chekuriashok.1@gmail.c..." at bounding box center [332, 406] width 214 height 64
click at [1049, 403] on img at bounding box center [1056, 405] width 28 height 28
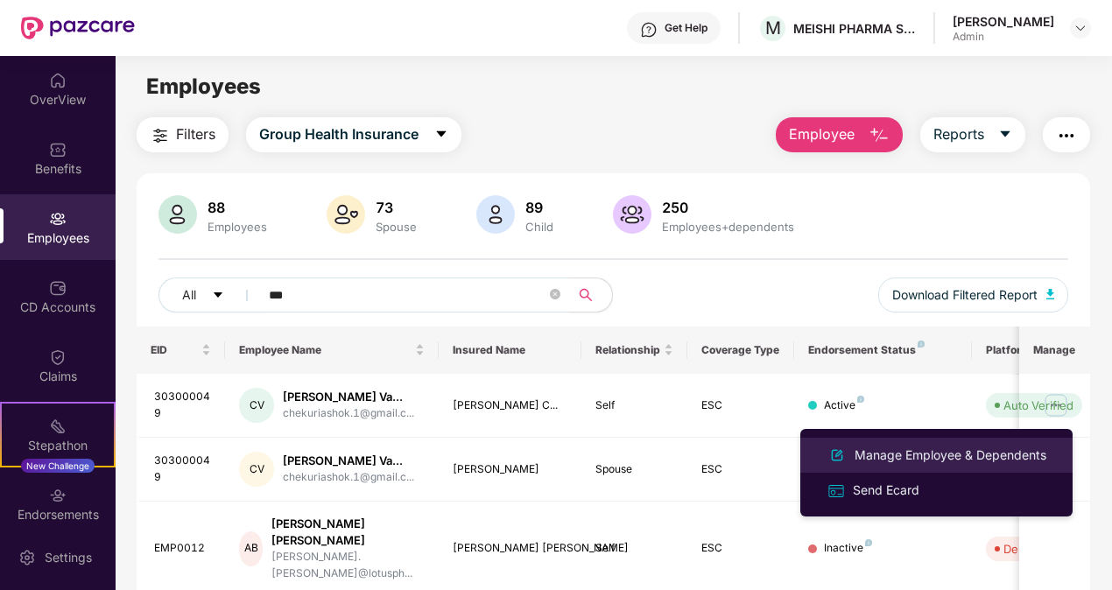
click at [944, 446] on div "Manage Employee & Dependents" at bounding box center [950, 455] width 199 height 19
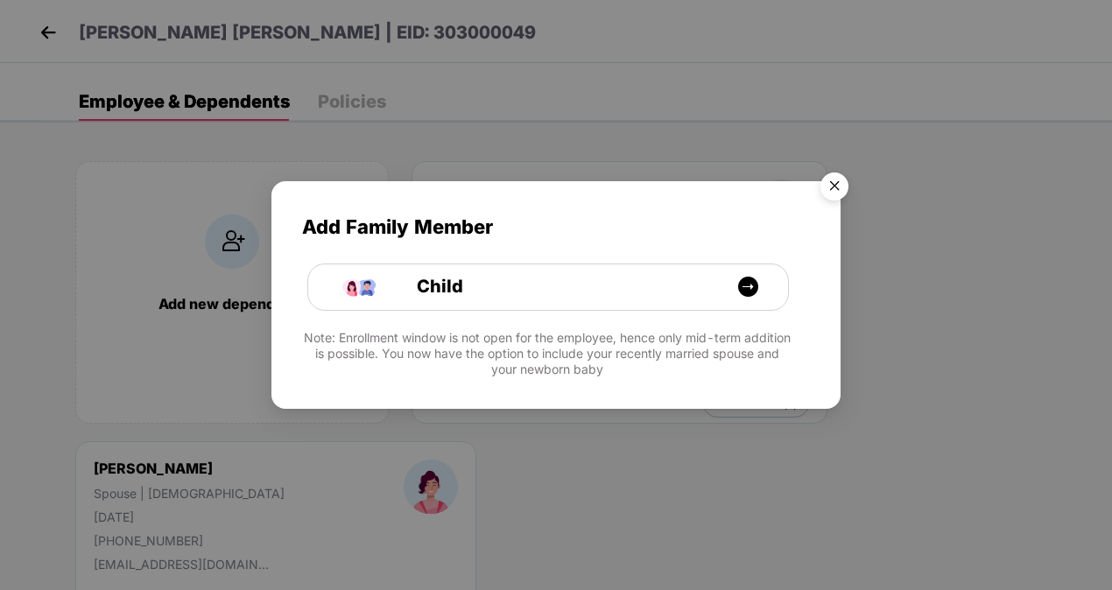
click at [837, 189] on img "Close" at bounding box center [834, 189] width 49 height 49
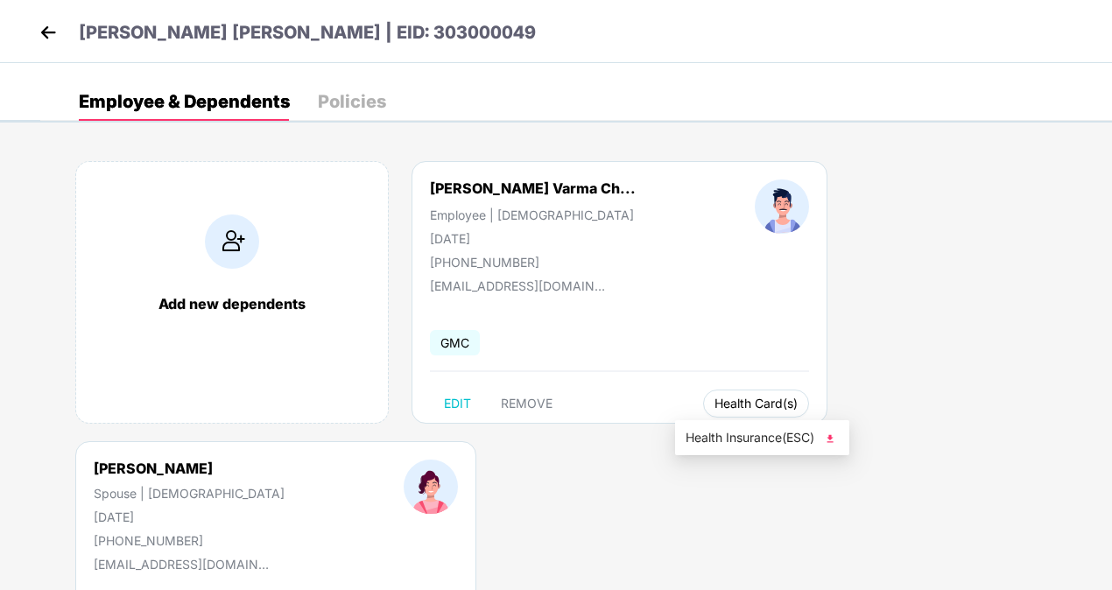
click at [736, 401] on span "Health Card(s)" at bounding box center [756, 403] width 83 height 9
click at [833, 426] on li "Health Insurance(ESC)" at bounding box center [762, 438] width 174 height 28
click at [40, 34] on img at bounding box center [48, 32] width 26 height 26
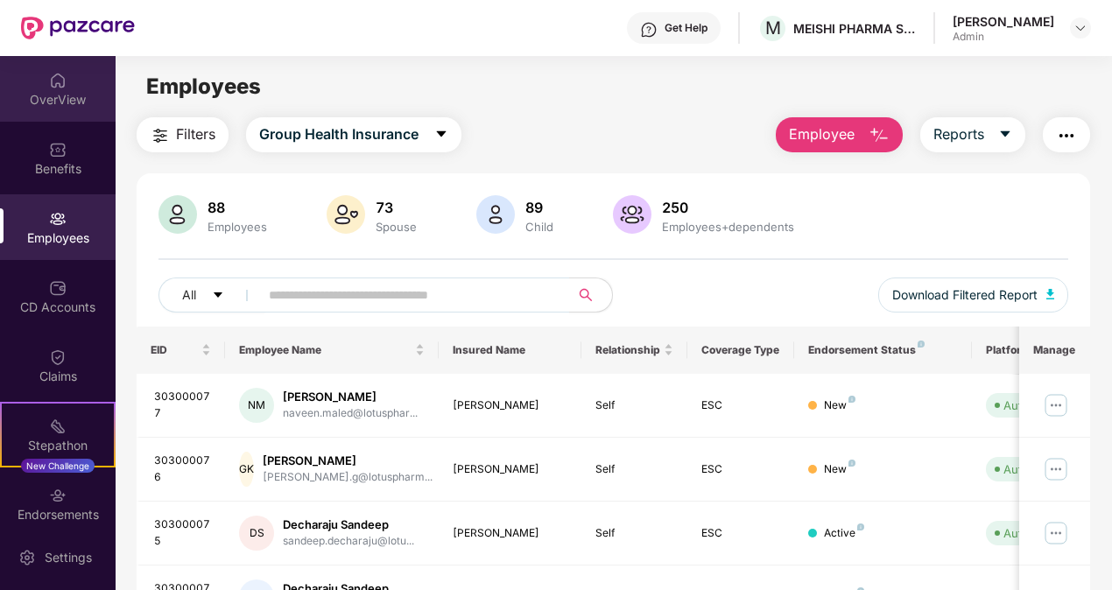
click at [51, 91] on div "OverView" at bounding box center [58, 100] width 116 height 18
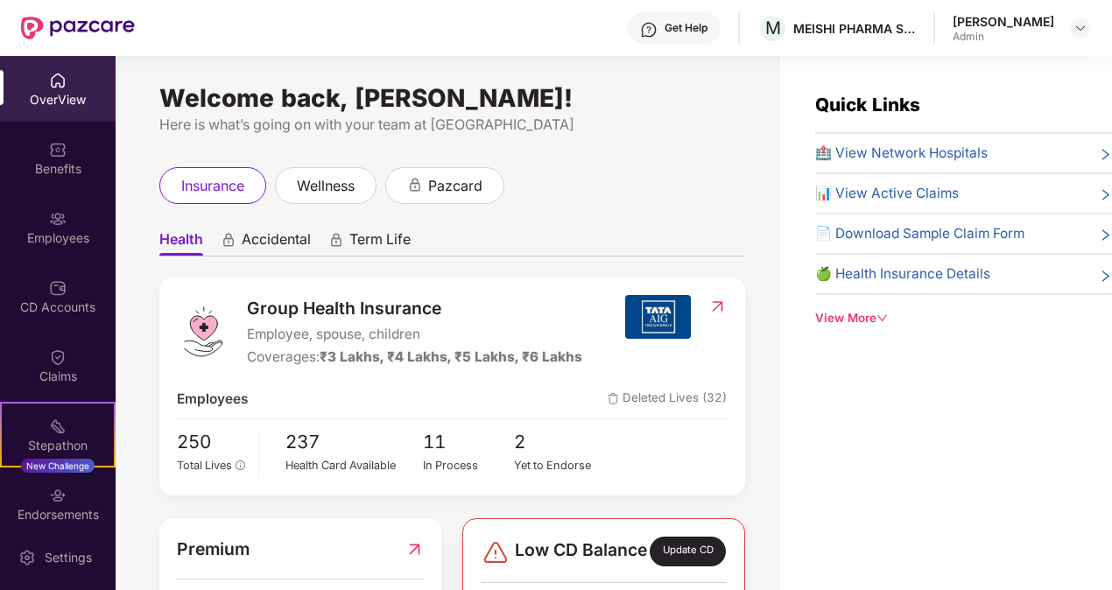
click at [912, 147] on span "🏥 View Network Hospitals" at bounding box center [901, 153] width 173 height 21
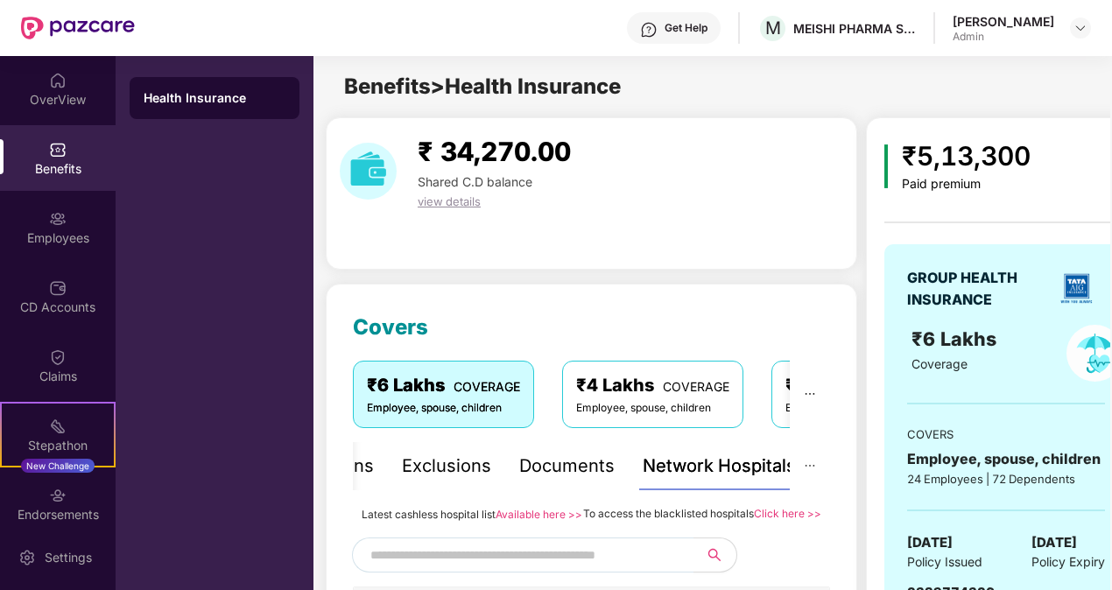
click at [455, 559] on span at bounding box center [523, 555] width 342 height 35
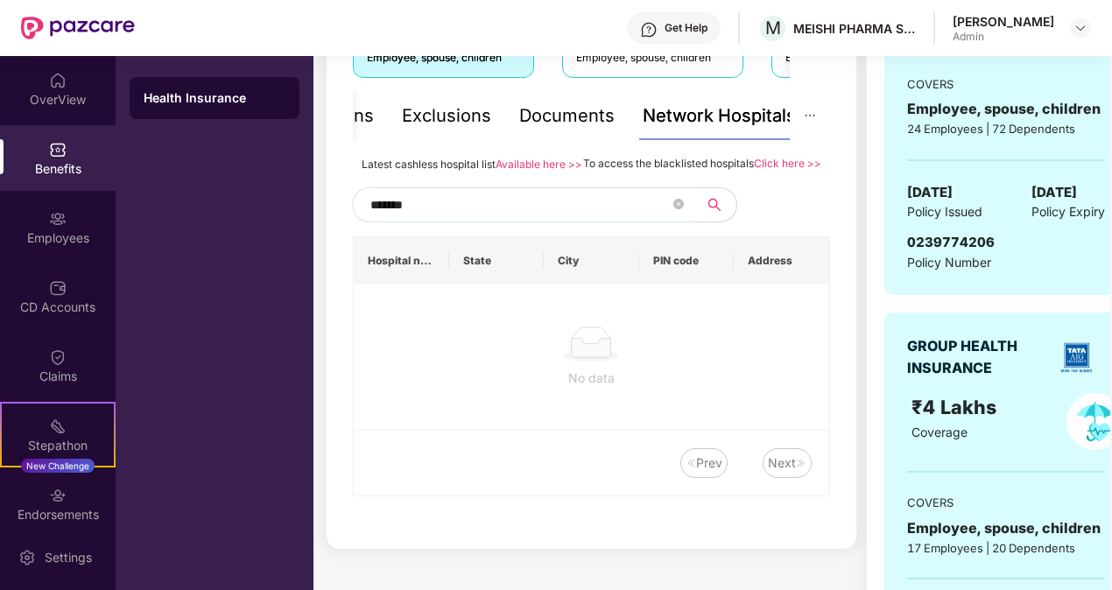
scroll to position [348, 0]
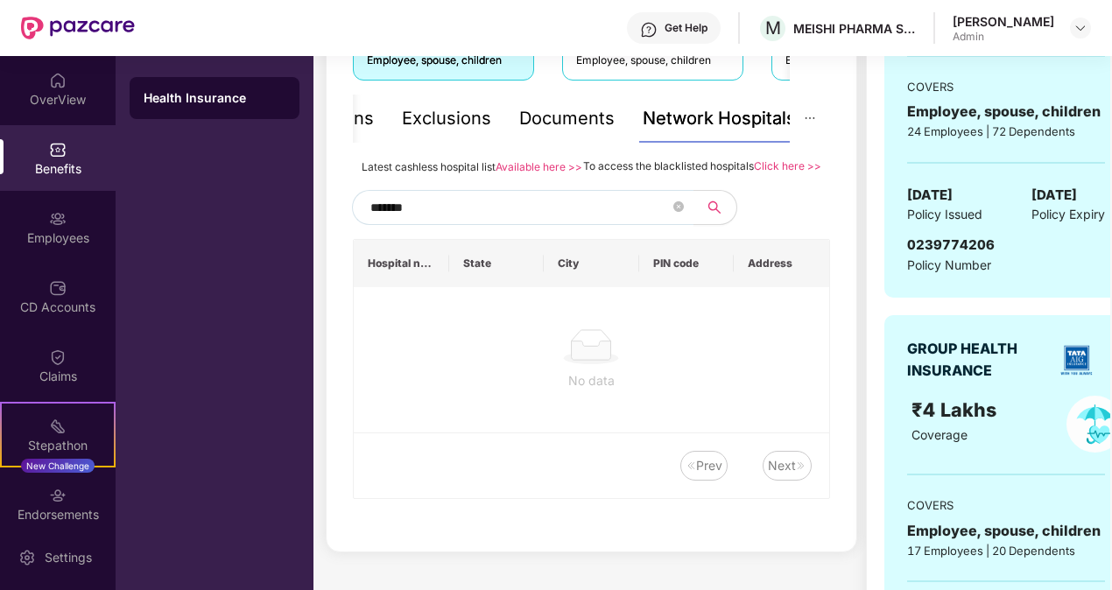
click at [475, 214] on input "*******" at bounding box center [519, 207] width 299 height 26
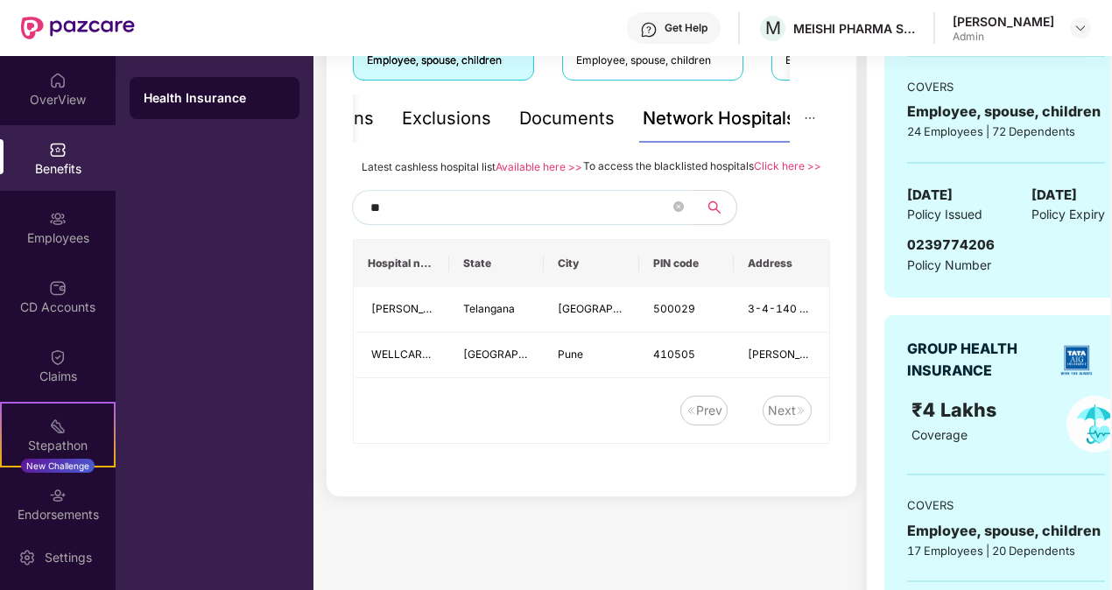
type input "*"
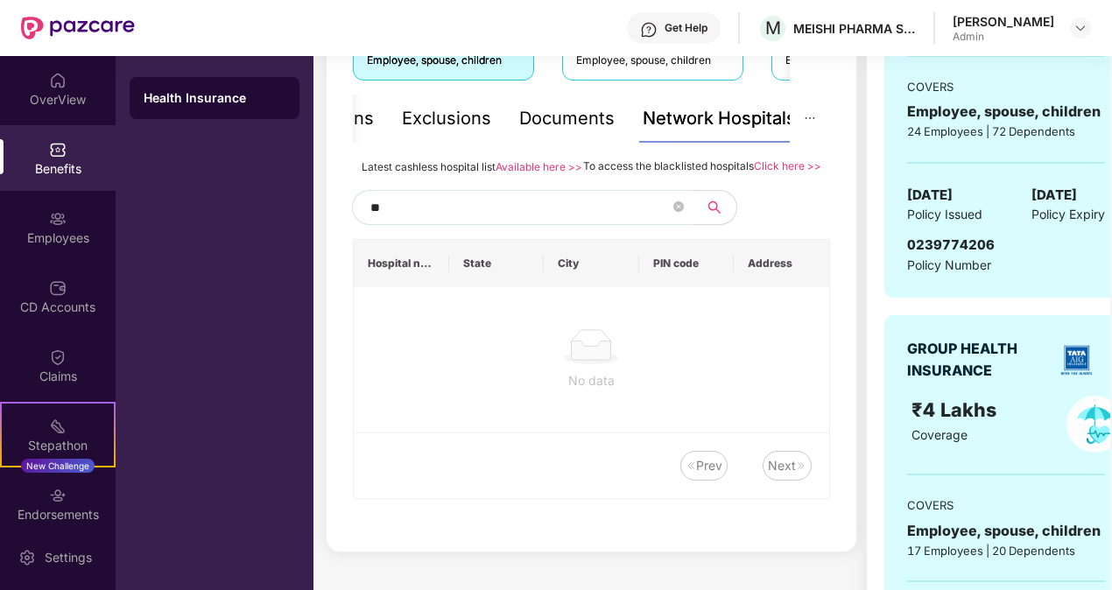
type input "*"
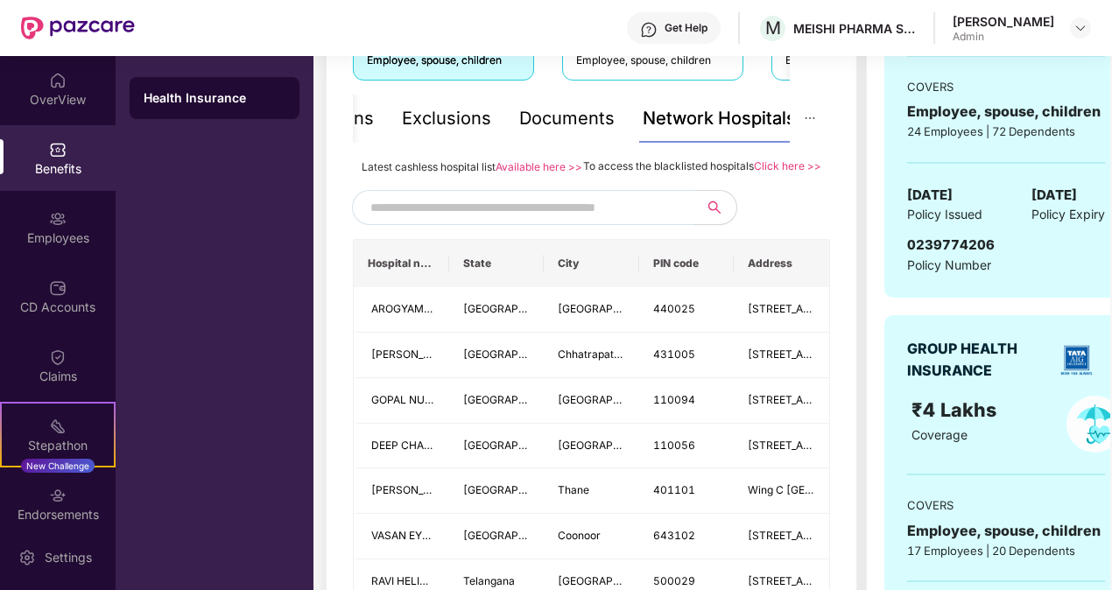
click at [780, 166] on link "Click here >>" at bounding box center [787, 165] width 67 height 13
